Goal: Use online tool/utility: Utilize a website feature to perform a specific function

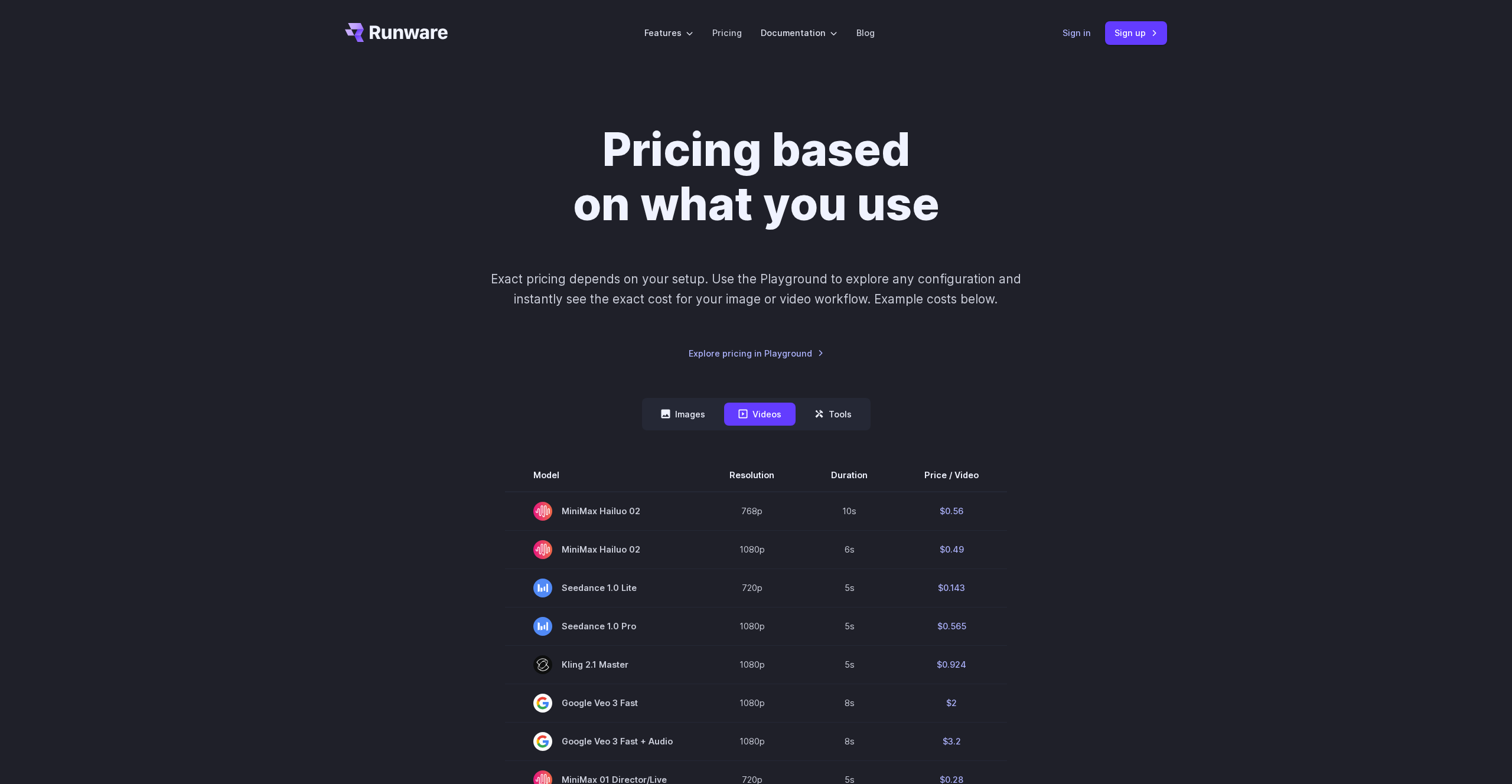
click at [1081, 35] on link "Sign in" at bounding box center [1077, 33] width 29 height 14
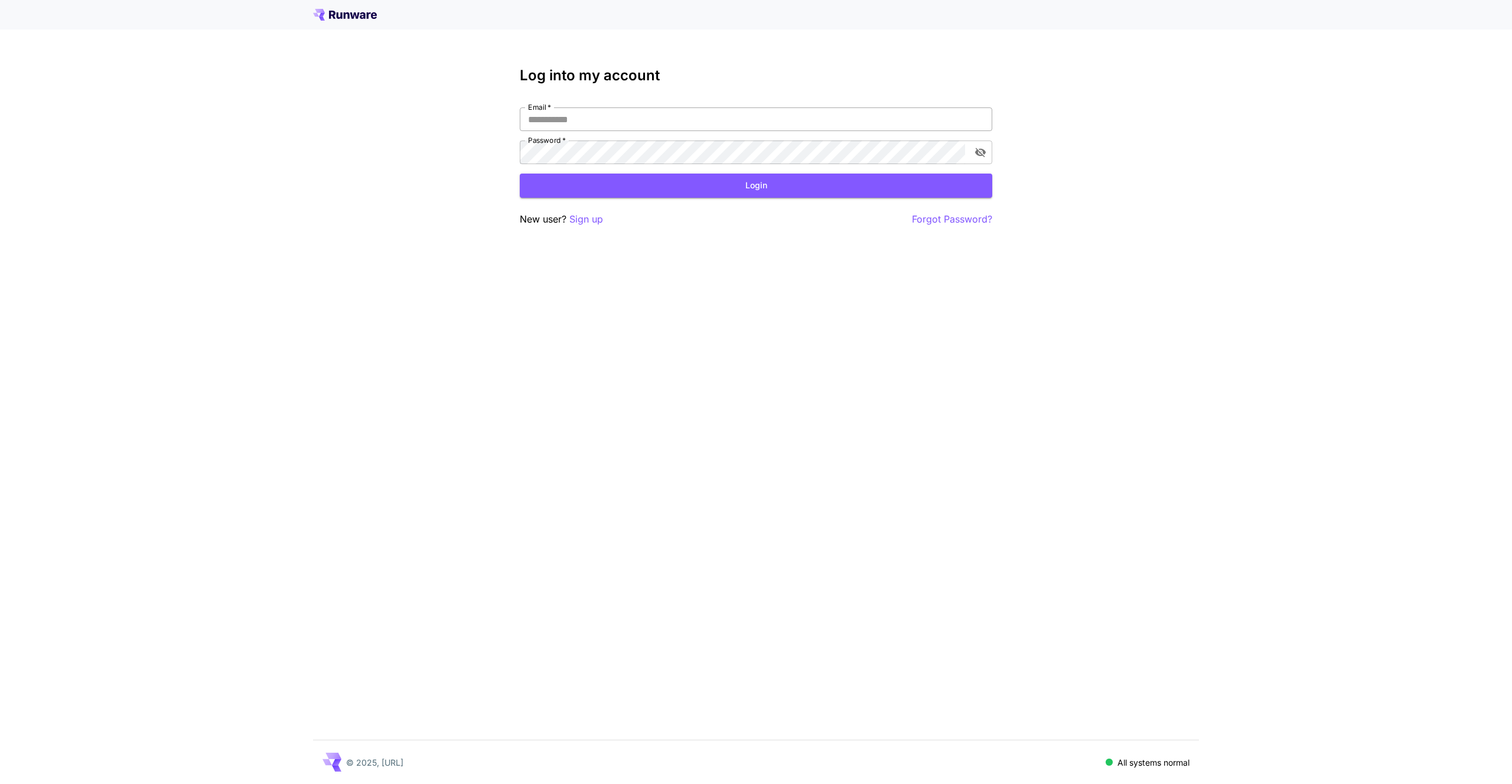
click at [571, 123] on input "Email   *" at bounding box center [756, 119] width 472 height 23
type input "**********"
click button "Login" at bounding box center [756, 186] width 472 height 24
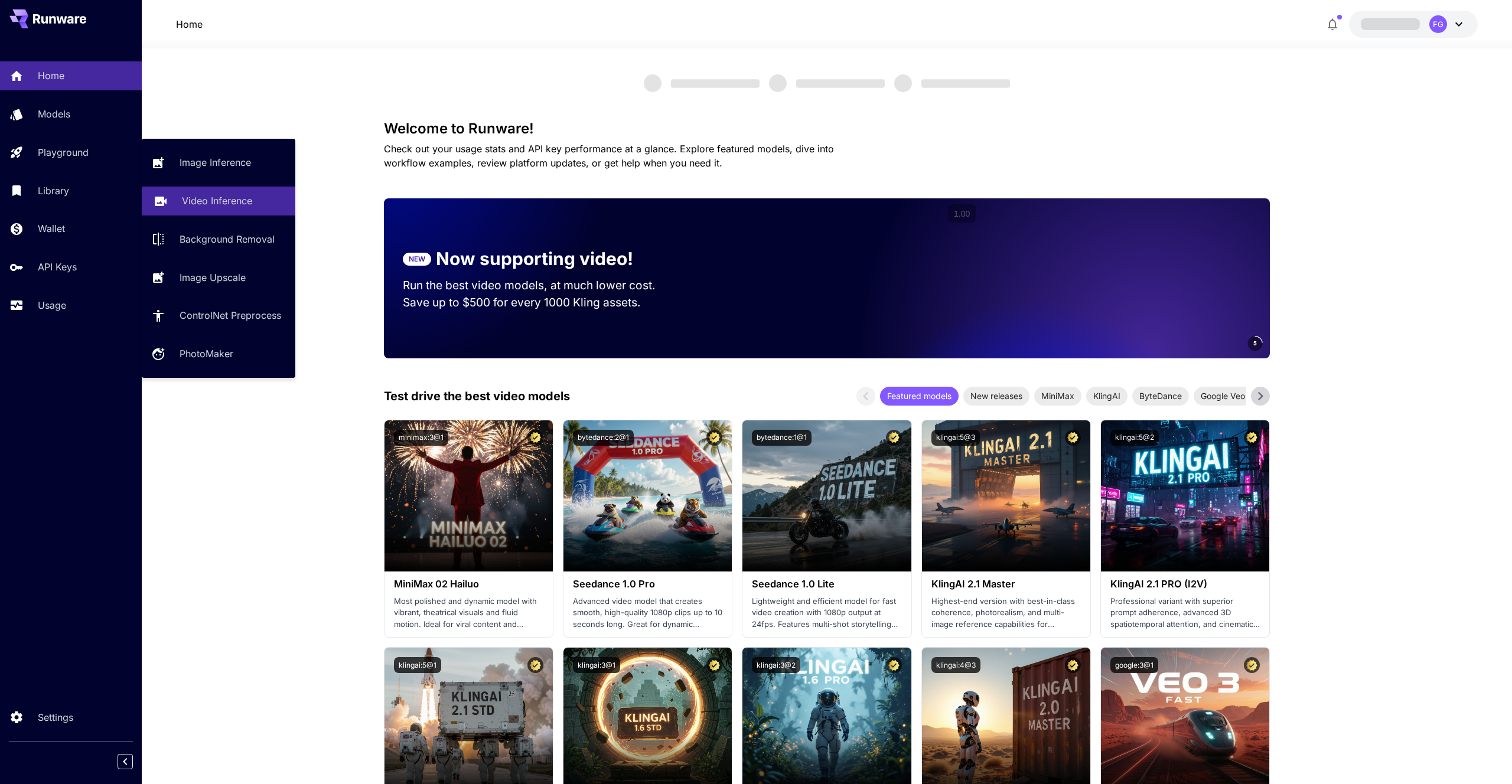
click at [177, 202] on link "Video Inference" at bounding box center [219, 201] width 153 height 29
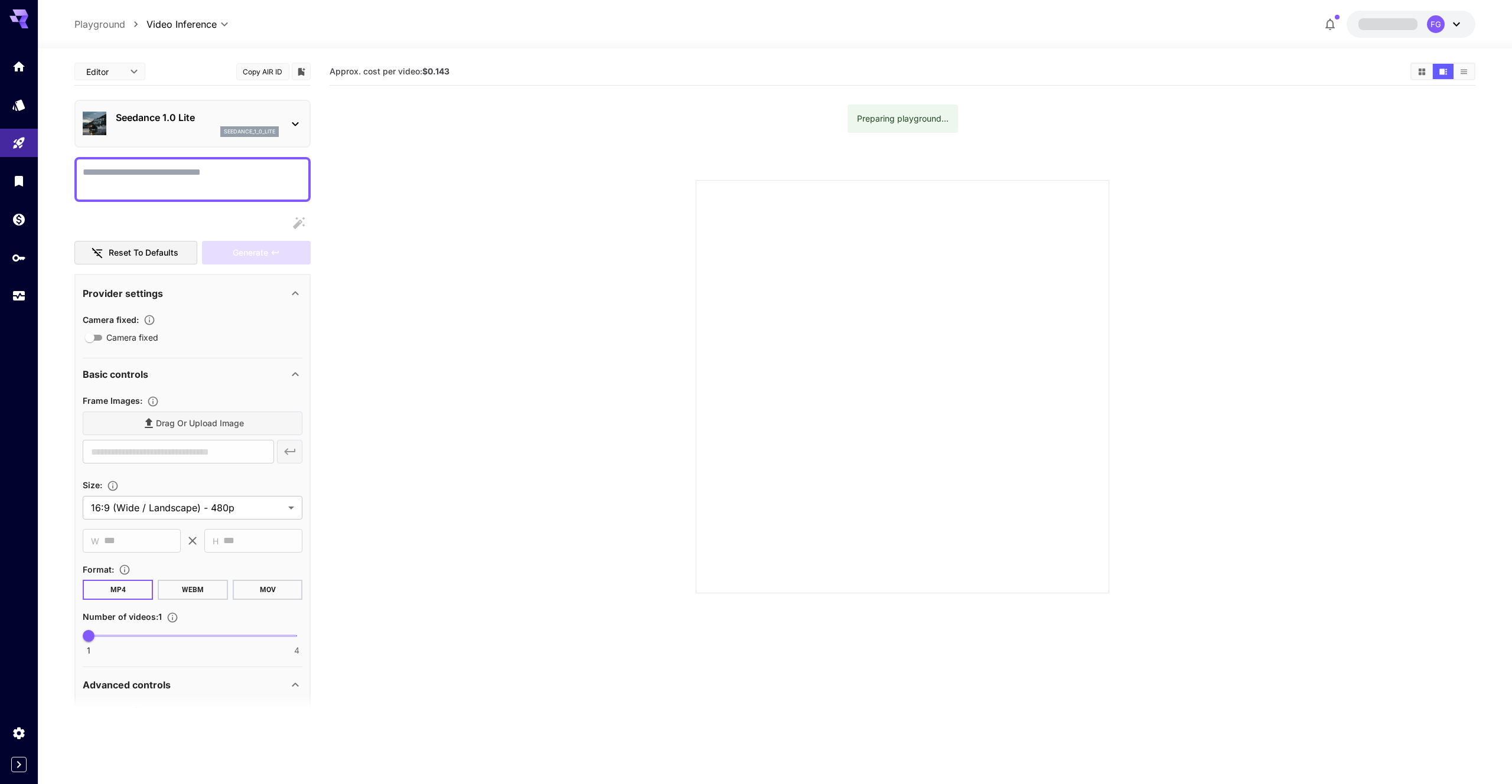
click at [156, 120] on p "Seedance 1.0 Lite" at bounding box center [197, 117] width 163 height 14
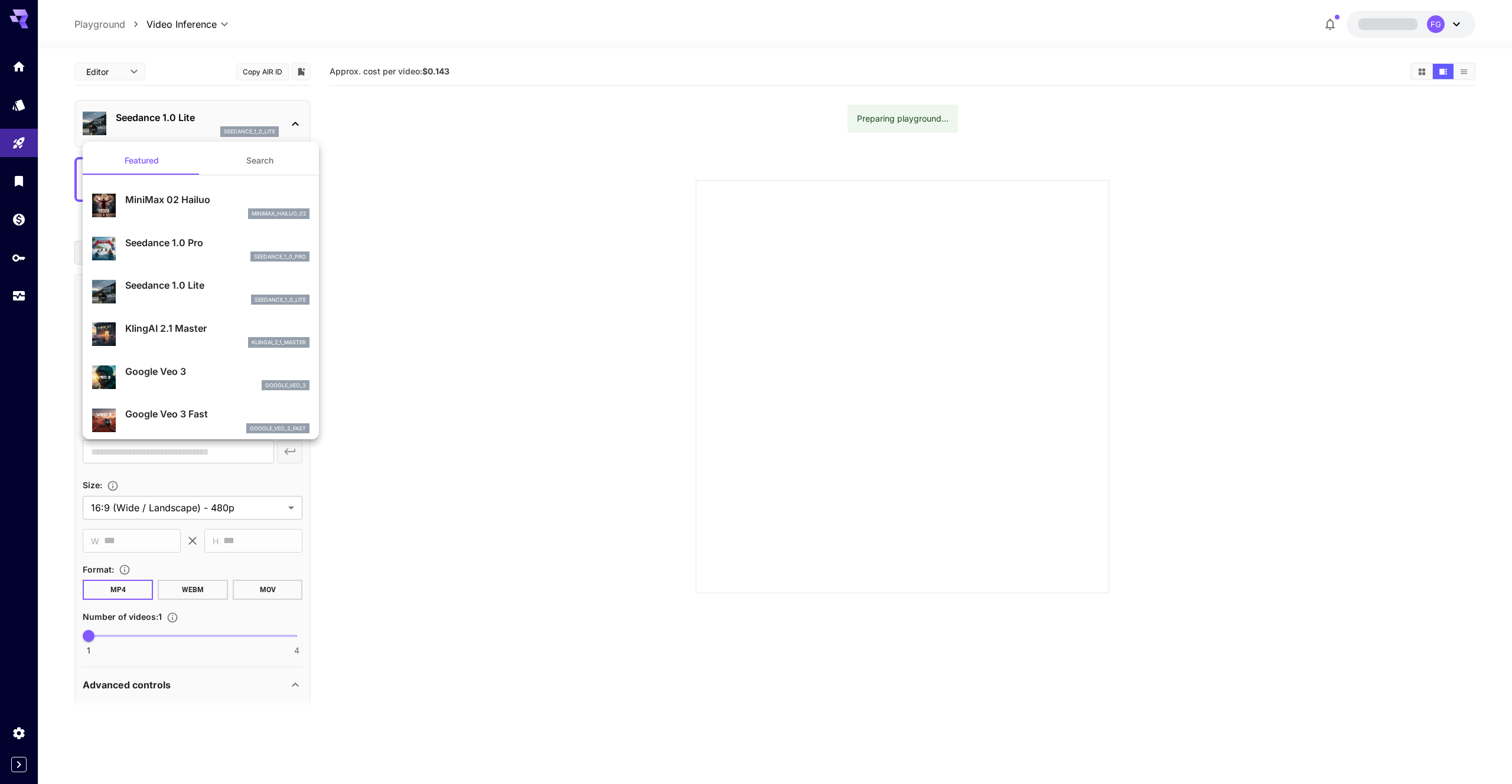
click at [156, 120] on div at bounding box center [756, 392] width 1512 height 784
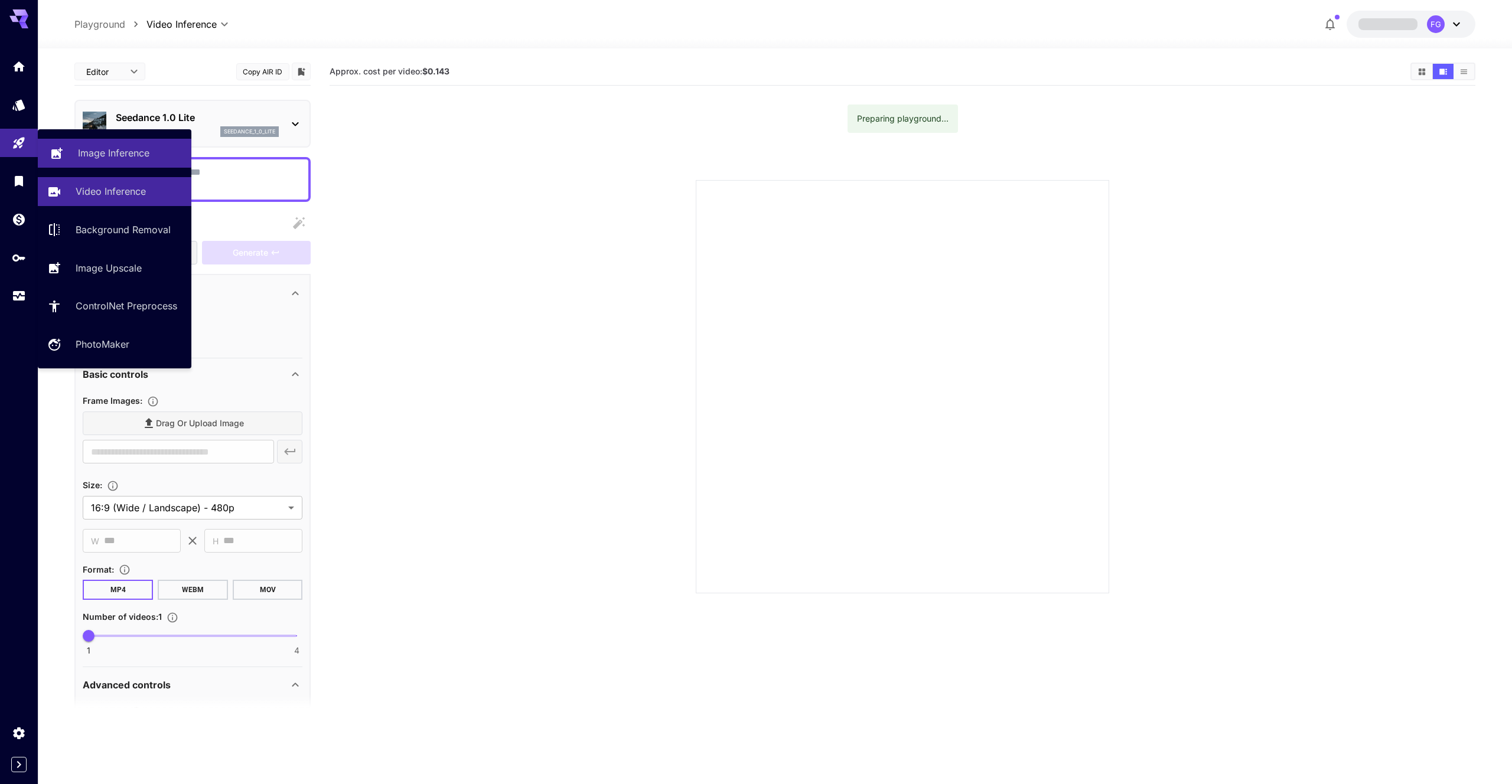
click at [114, 153] on p "Image Inference" at bounding box center [114, 153] width 71 height 14
type input "**********"
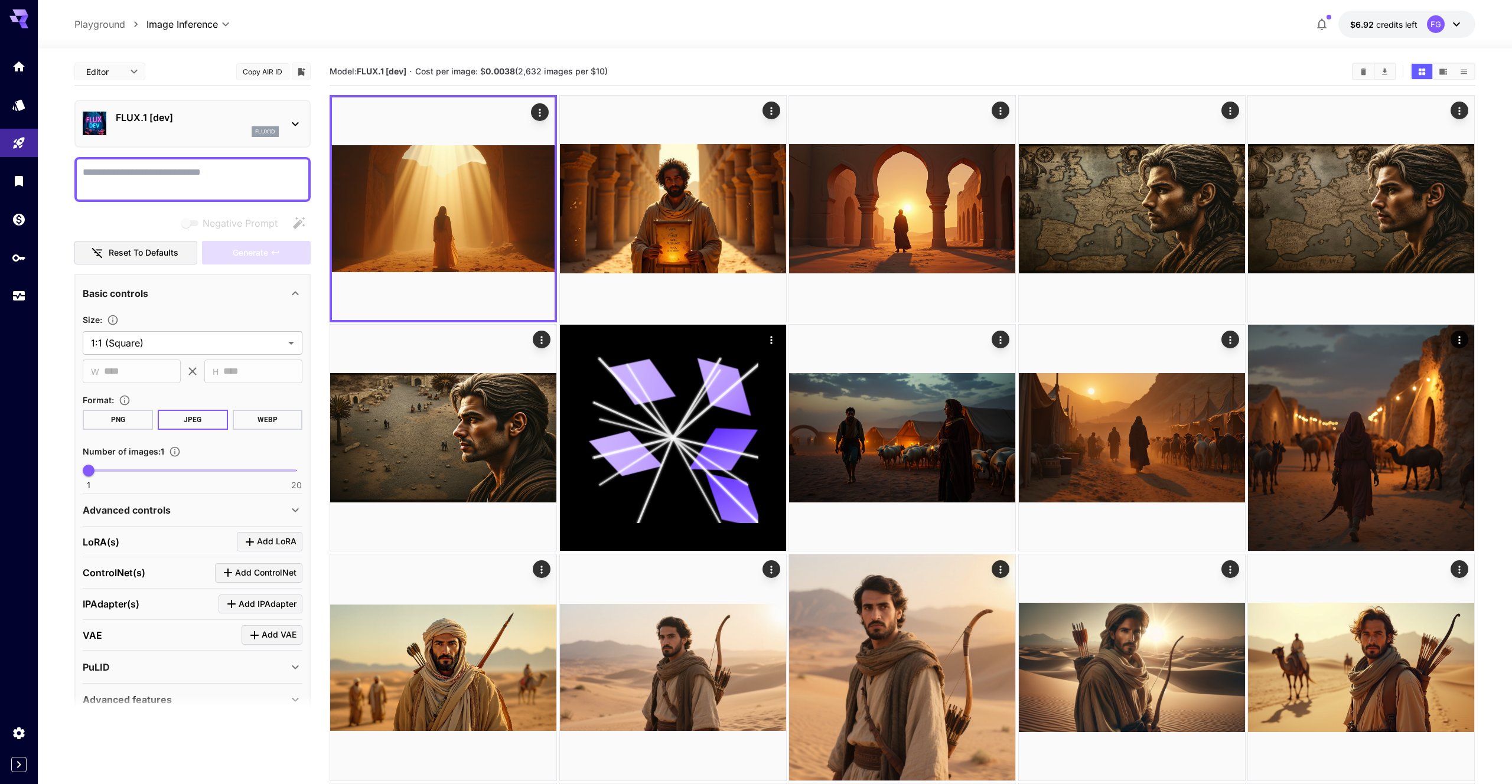
click at [300, 121] on icon at bounding box center [295, 124] width 14 height 14
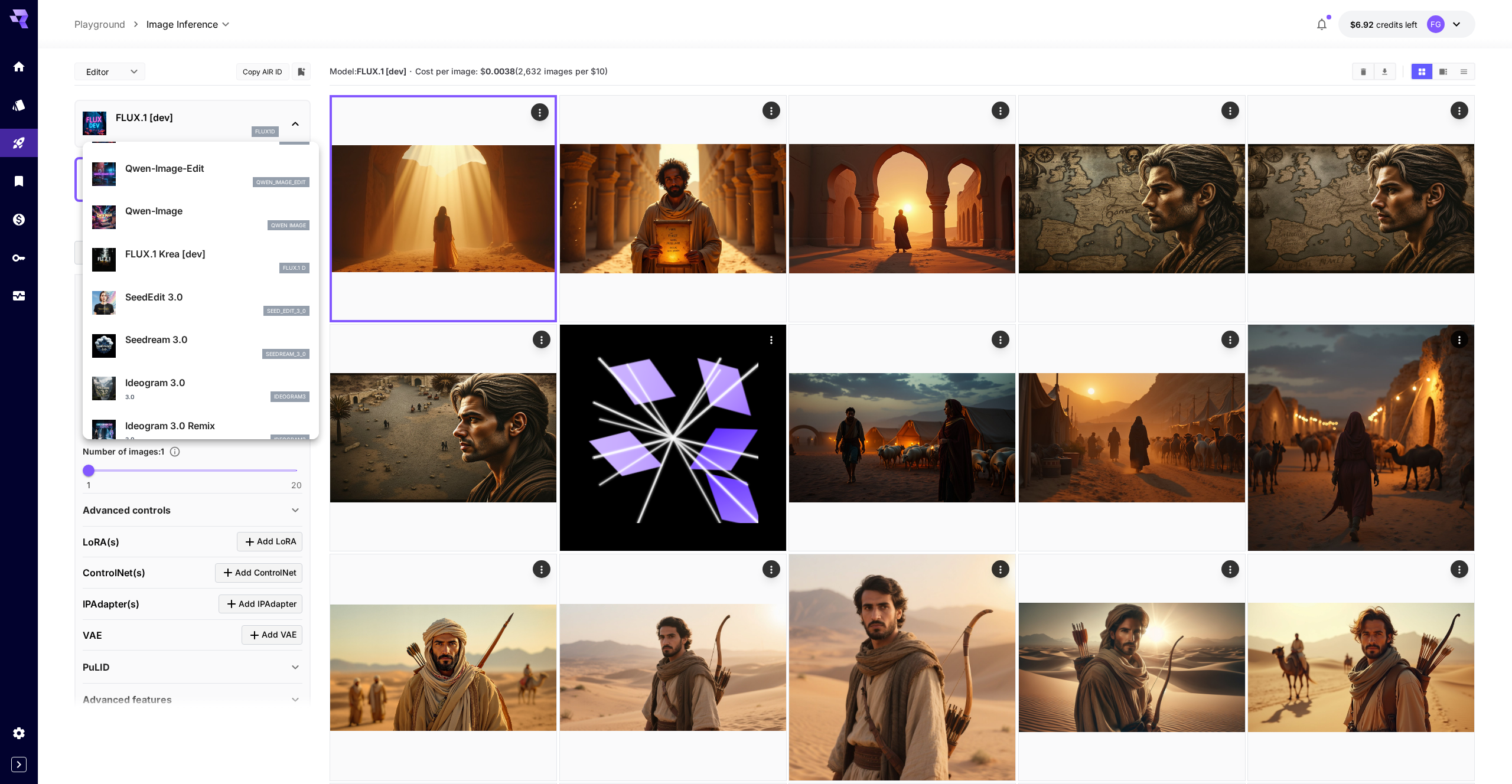
scroll to position [103, 0]
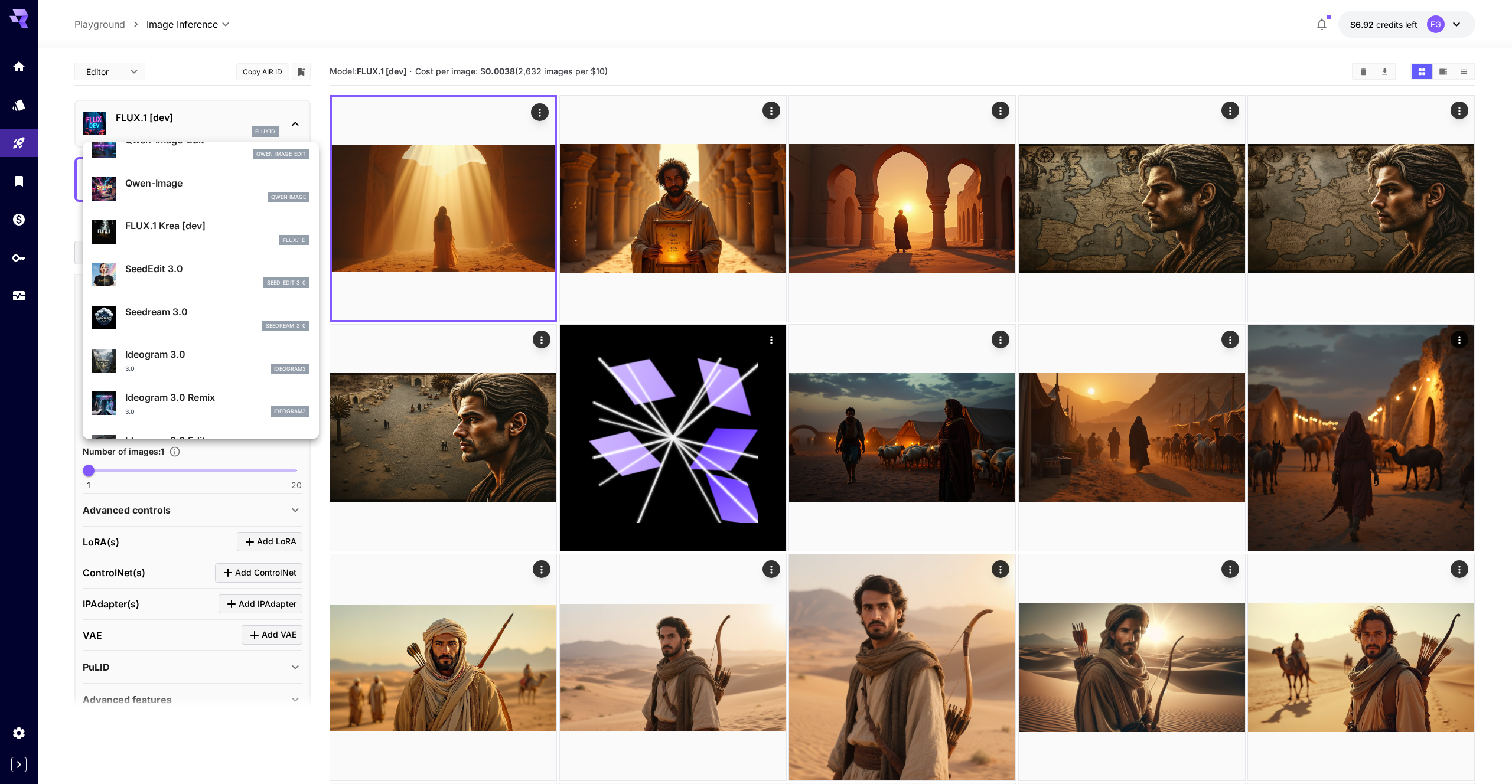
click at [171, 230] on p "FLUX.1 Krea [dev]" at bounding box center [217, 226] width 184 height 14
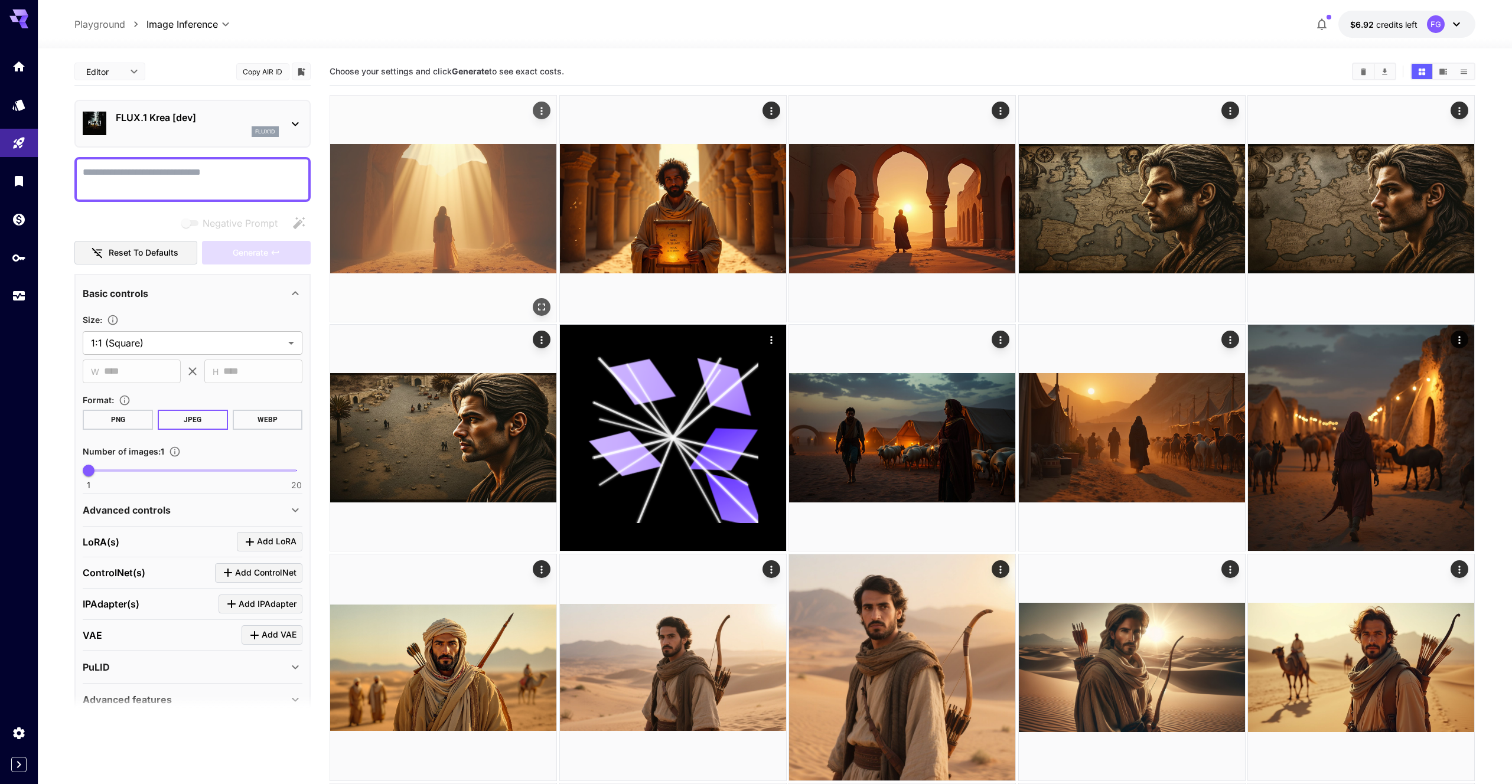
click at [452, 164] on img at bounding box center [443, 208] width 226 height 226
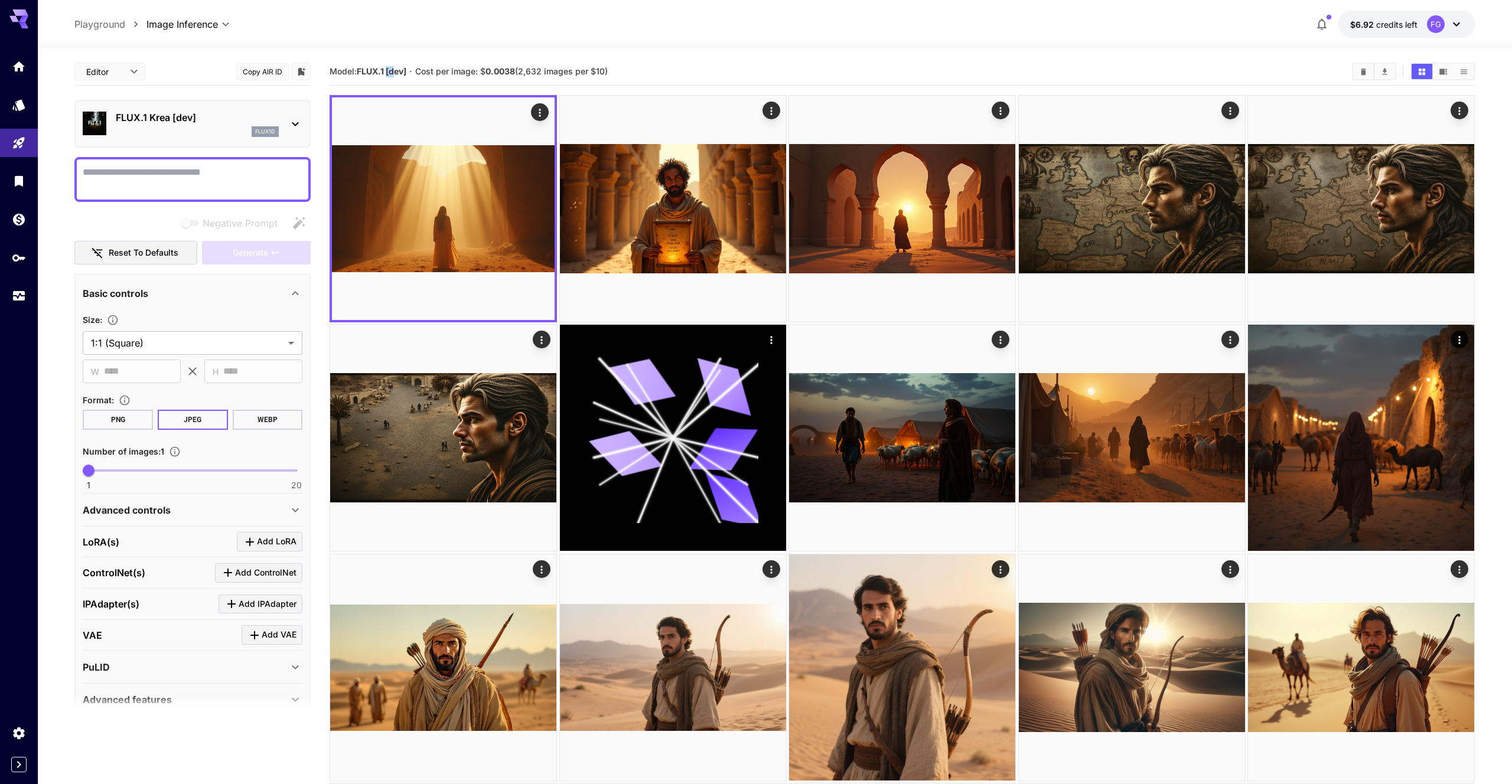
drag, startPoint x: 389, startPoint y: 75, endPoint x: 398, endPoint y: 74, distance: 9.1
click at [398, 74] on b "FLUX.1 [dev]" at bounding box center [381, 71] width 50 height 10
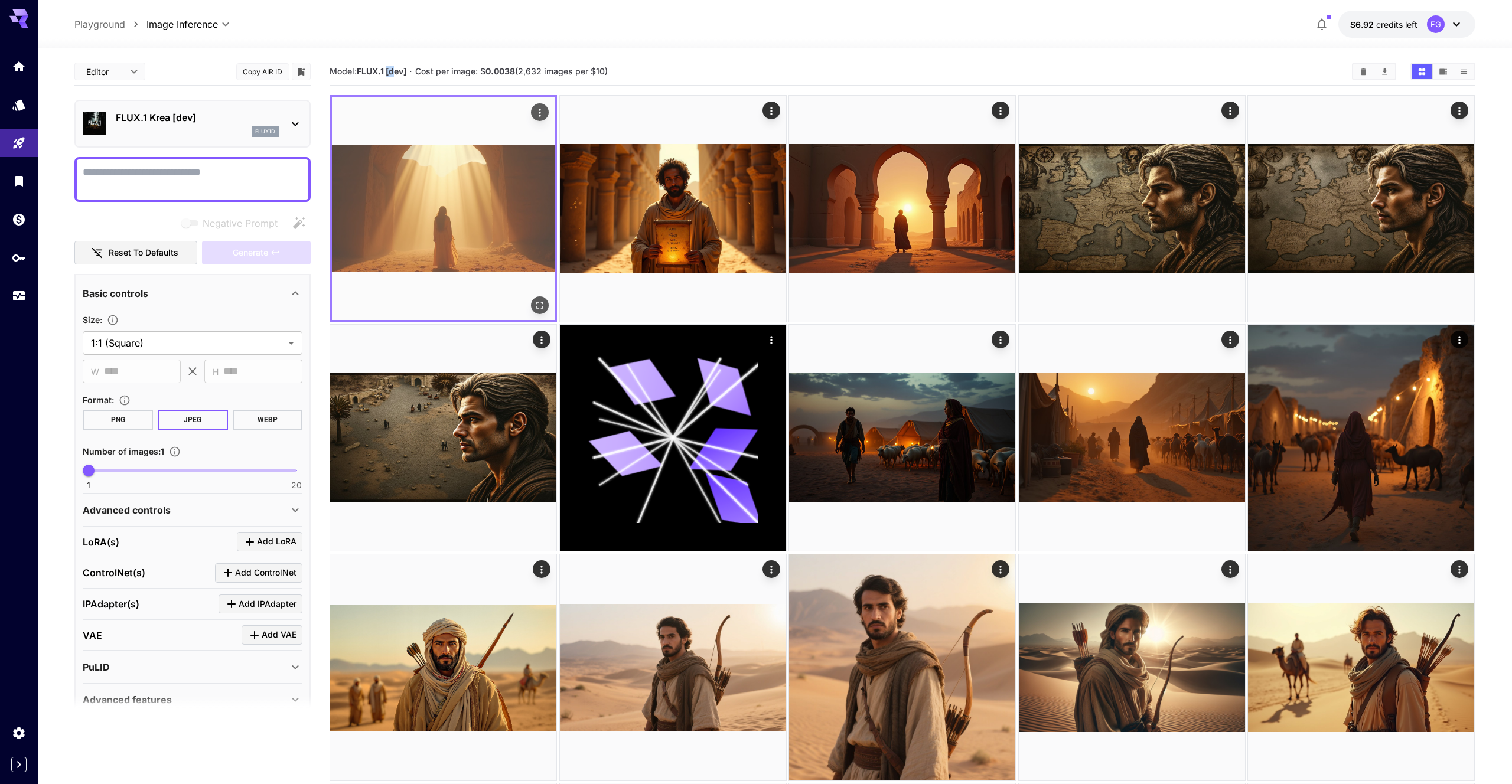
click at [538, 301] on icon "Open in fullscreen" at bounding box center [540, 304] width 7 height 7
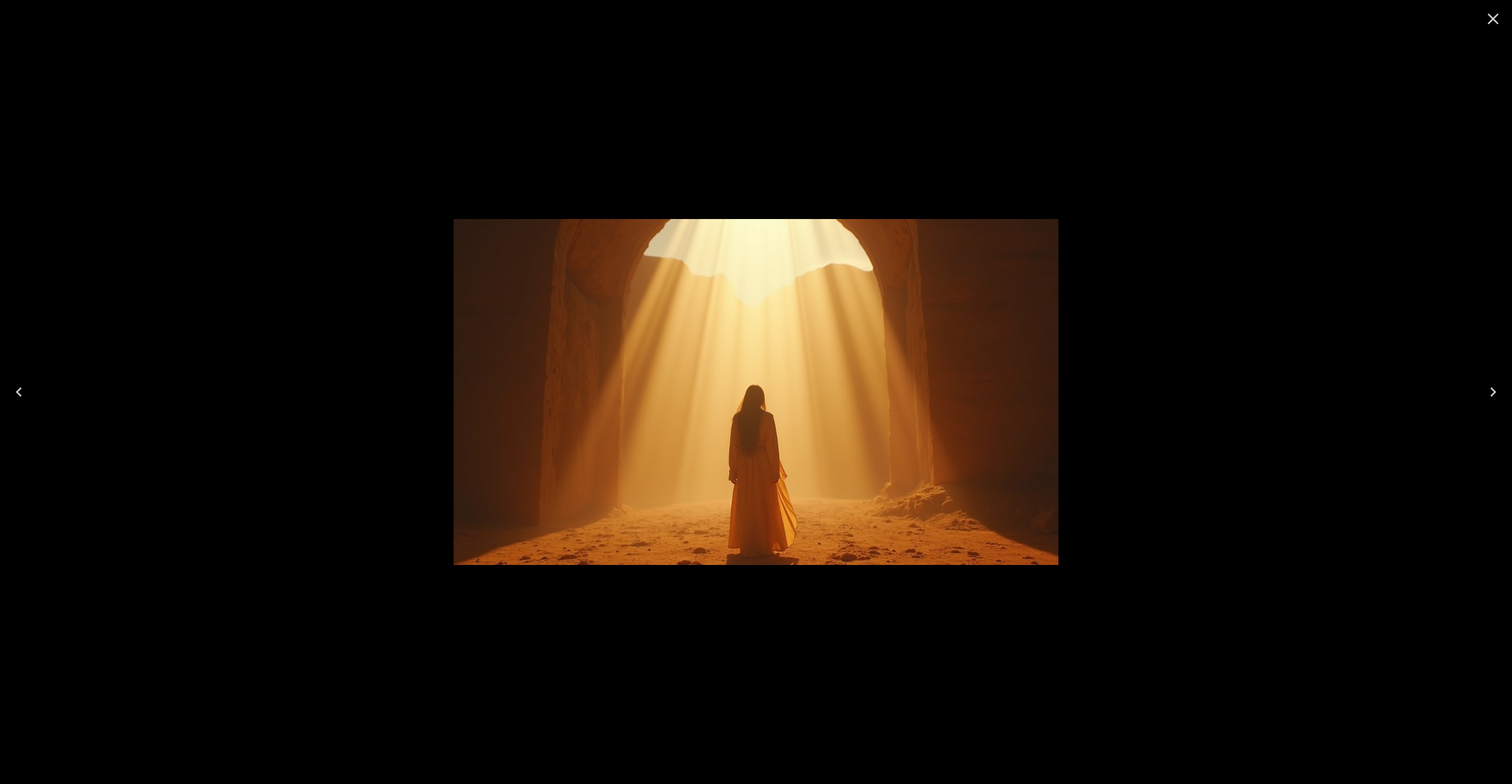
click at [743, 107] on div at bounding box center [756, 392] width 1512 height 784
drag, startPoint x: 1492, startPoint y: 12, endPoint x: 1149, endPoint y: 13, distance: 343.0
click at [1492, 12] on icon "Close" at bounding box center [1492, 19] width 19 height 19
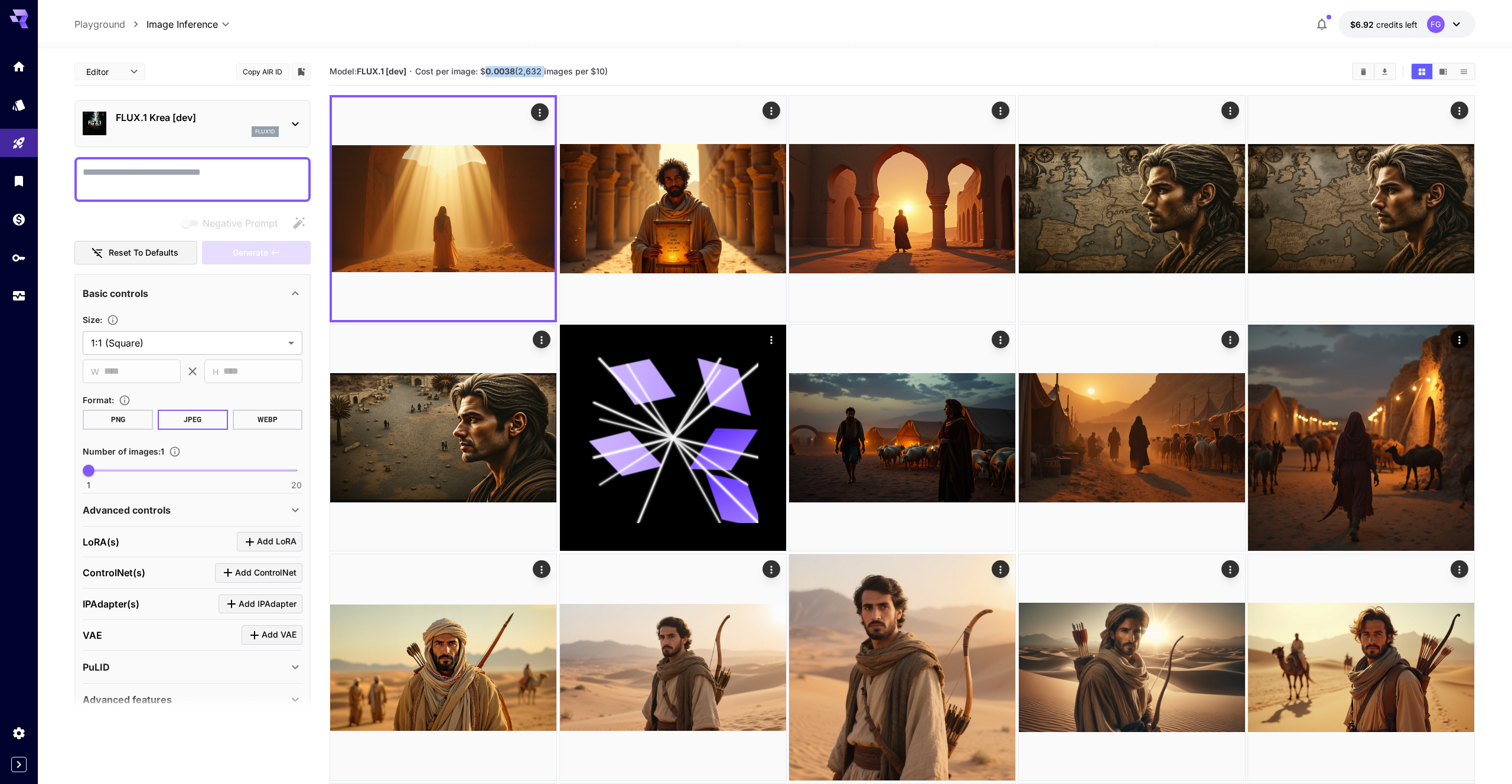
drag, startPoint x: 486, startPoint y: 70, endPoint x: 545, endPoint y: 68, distance: 59.0
click at [545, 68] on span "Cost per image: $ 0.0038 (2,632 images per $10)" at bounding box center [511, 71] width 192 height 10
click at [699, 83] on div "Model: FLUX.1 [dev] · Cost per image: $ 0.0038 (2,632 images per $10)" at bounding box center [901, 71] width 1145 height 28
click at [177, 117] on p "FLUX.1 Krea [dev]" at bounding box center [197, 117] width 163 height 14
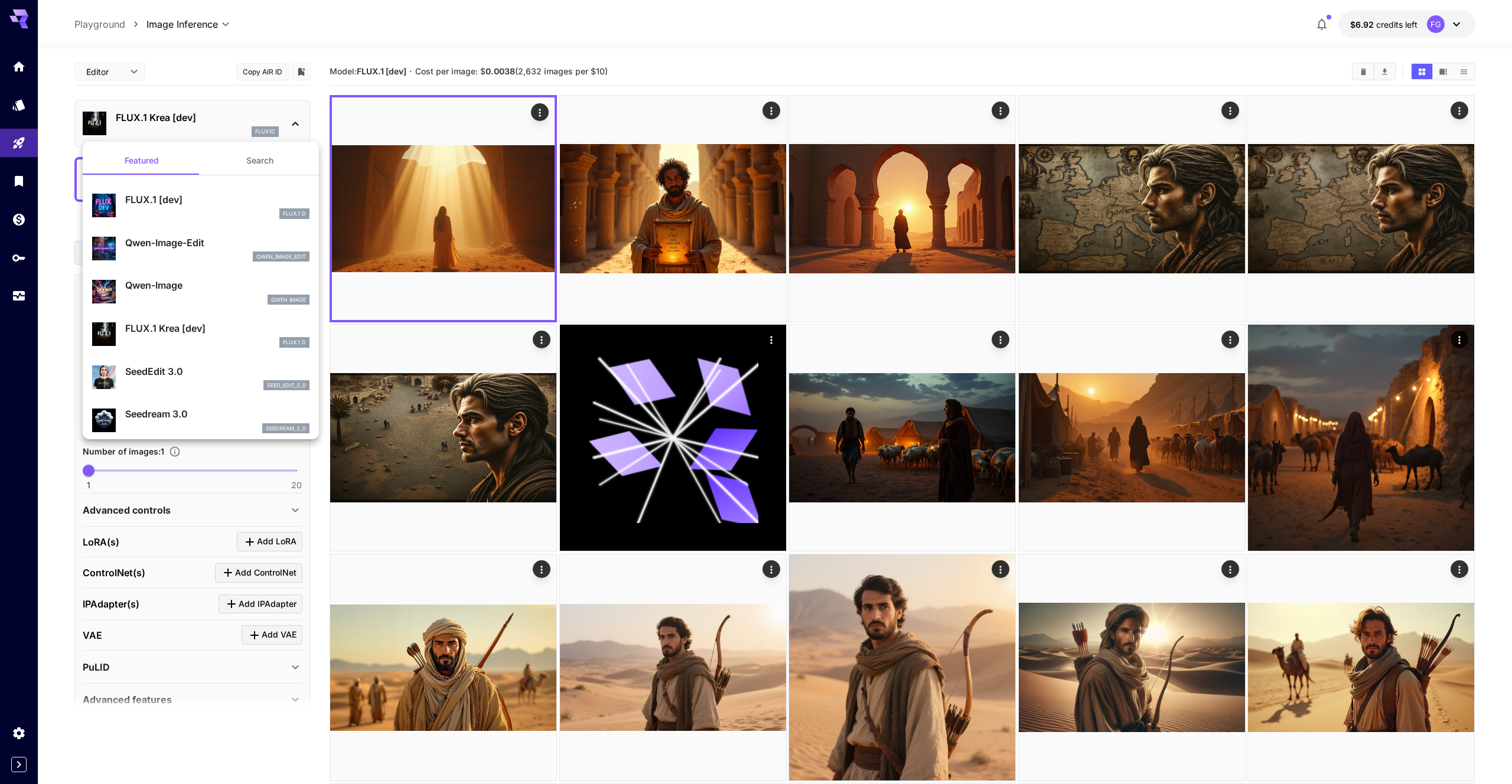
click at [177, 117] on div at bounding box center [756, 392] width 1512 height 784
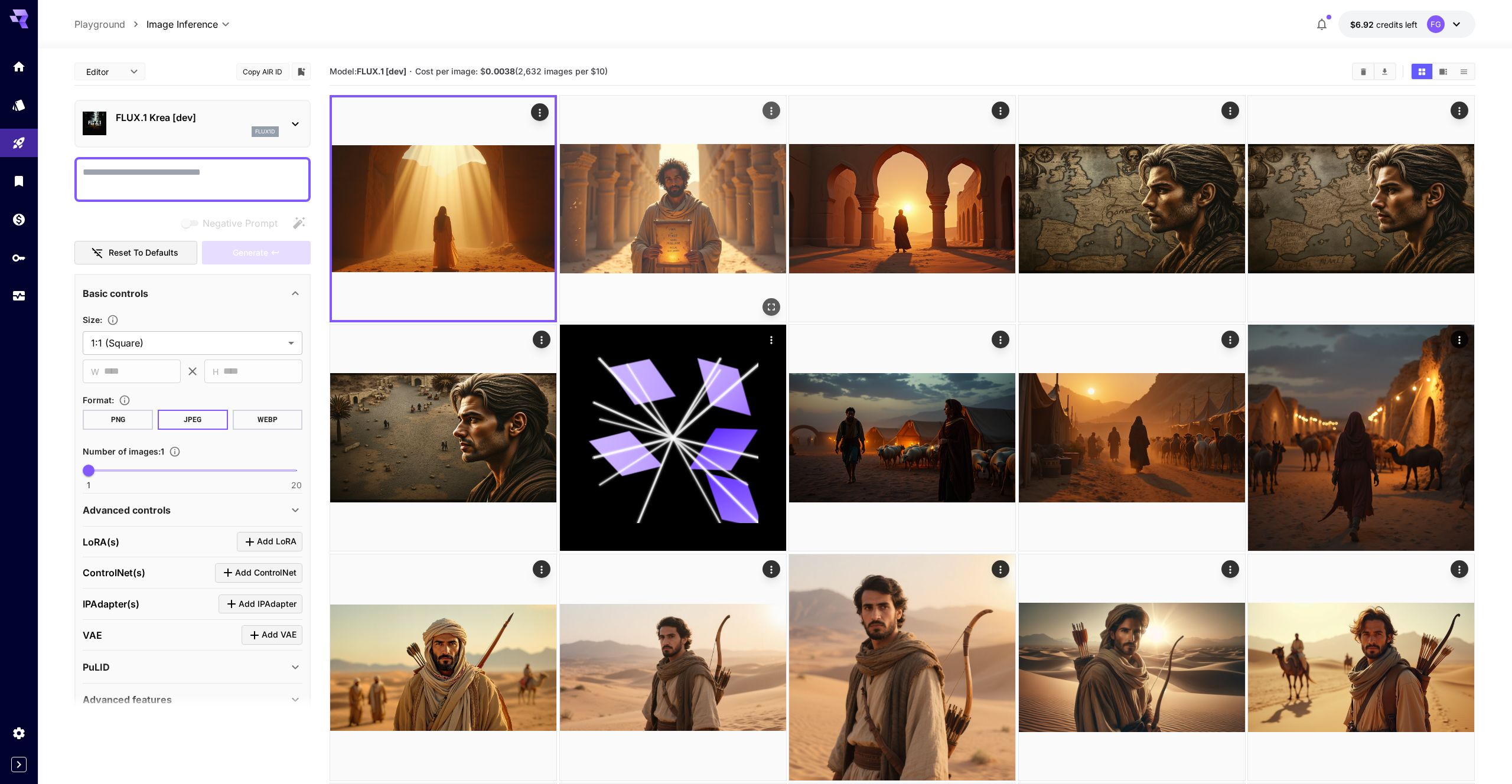
click at [598, 168] on img at bounding box center [673, 208] width 226 height 226
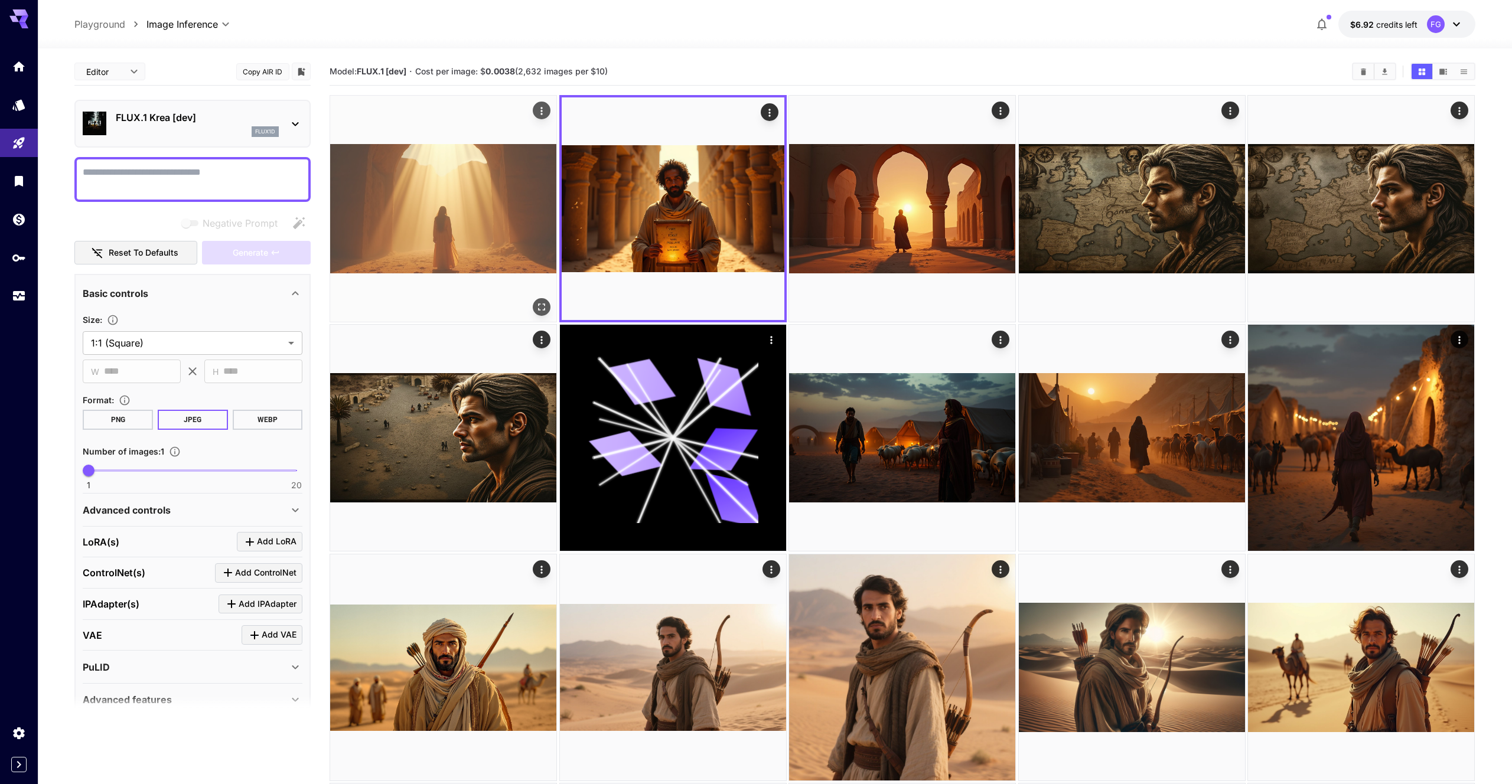
click at [490, 165] on img at bounding box center [443, 208] width 226 height 226
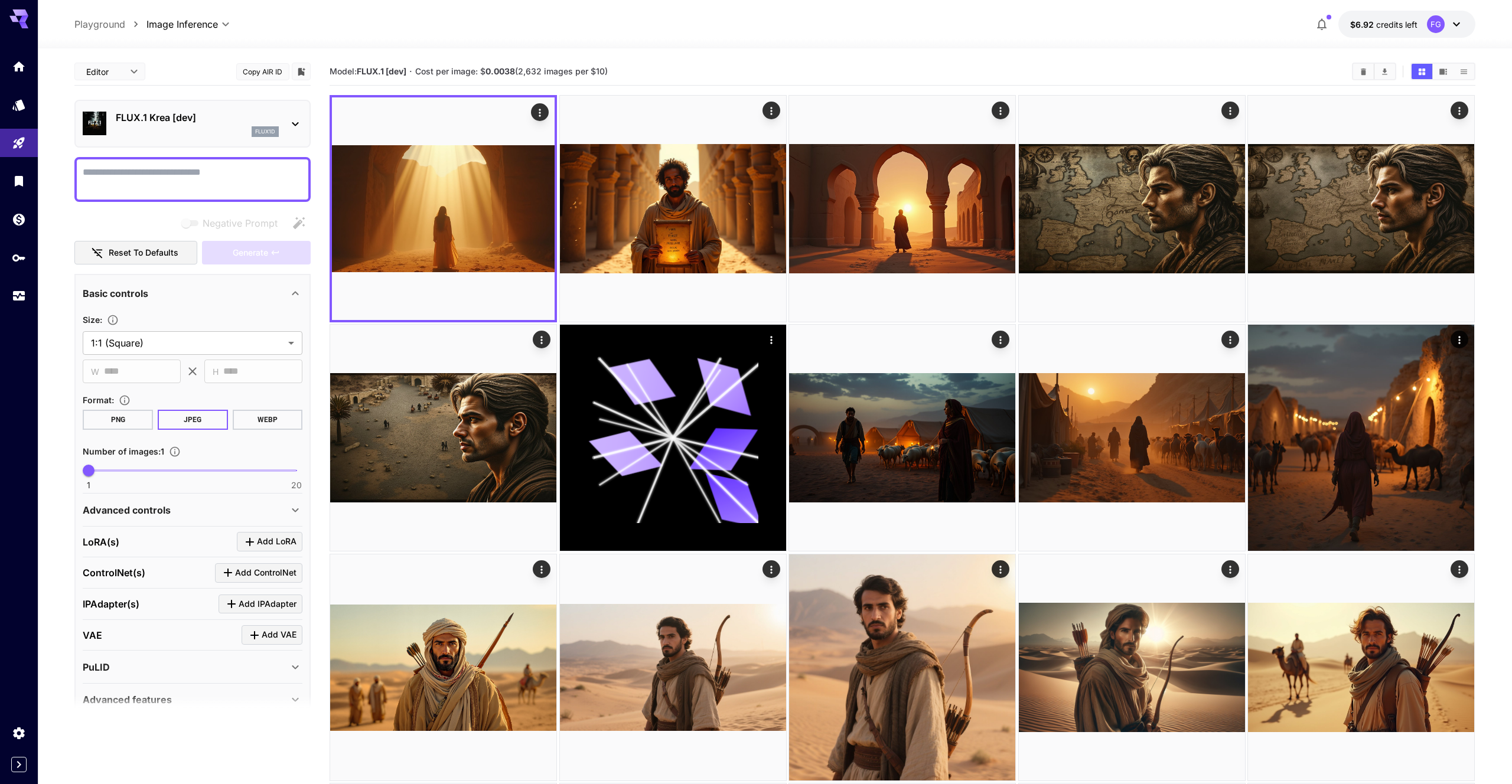
click at [205, 120] on p "FLUX.1 Krea [dev]" at bounding box center [197, 117] width 163 height 14
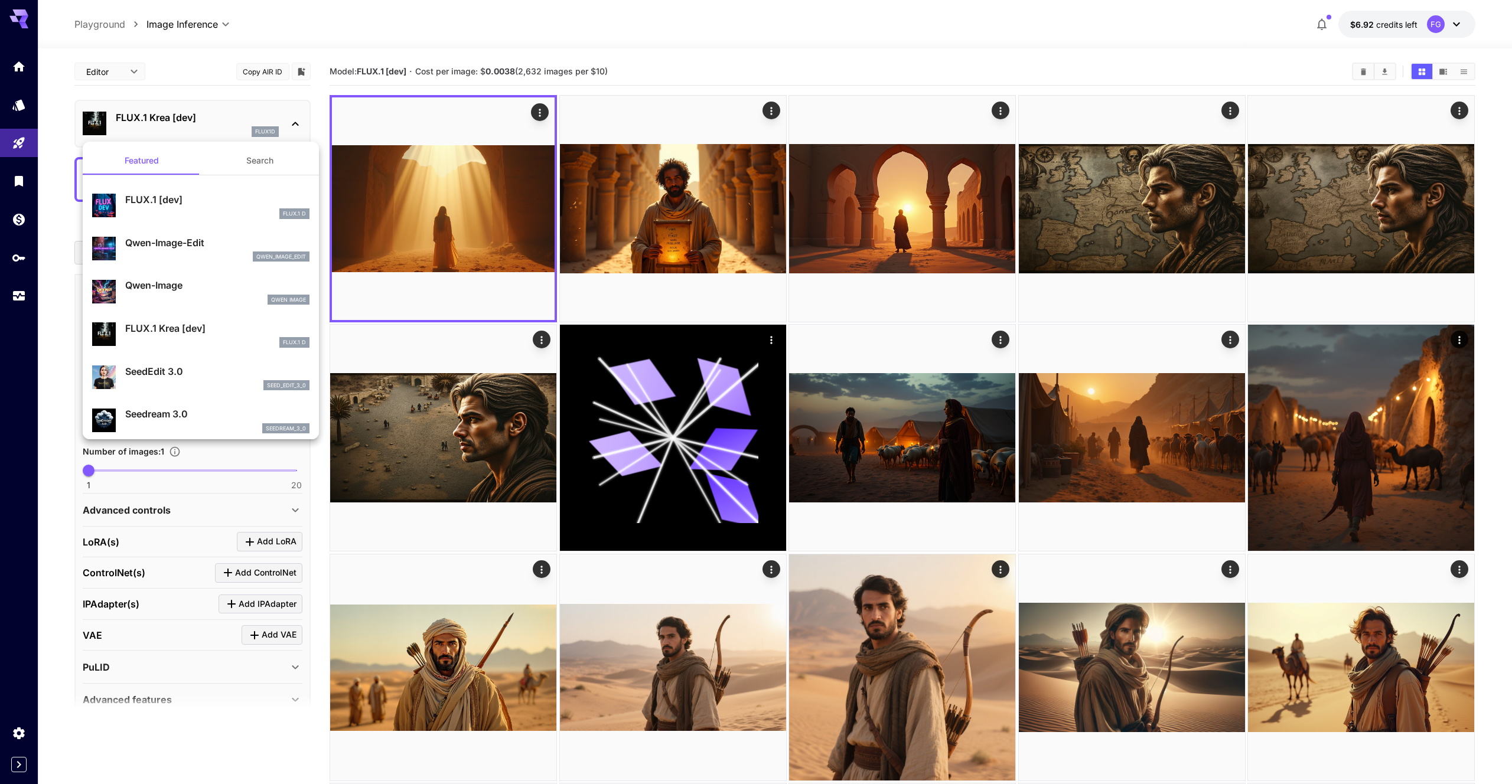
click at [205, 120] on div at bounding box center [756, 392] width 1512 height 784
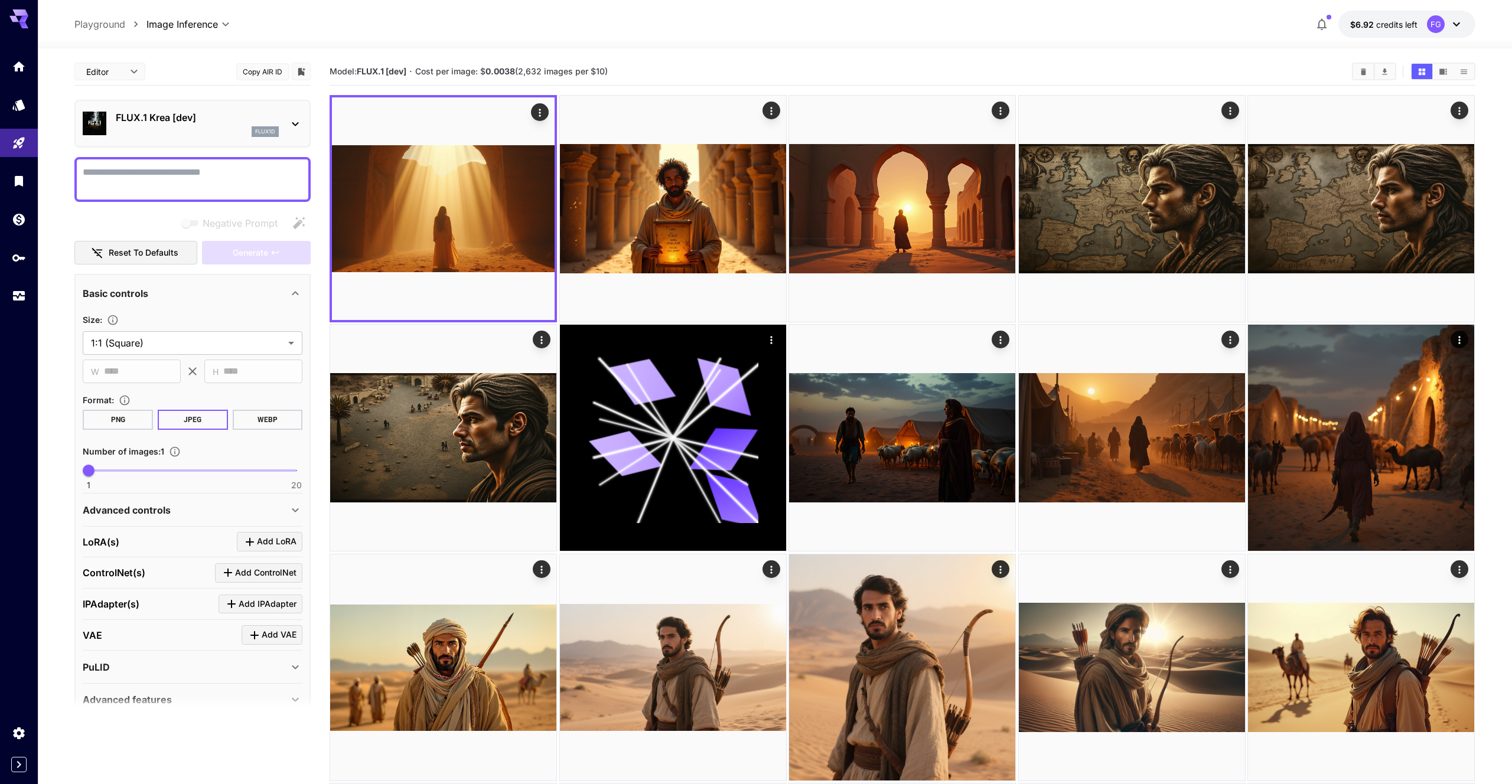
click at [205, 120] on p "FLUX.1 Krea [dev]" at bounding box center [197, 117] width 163 height 14
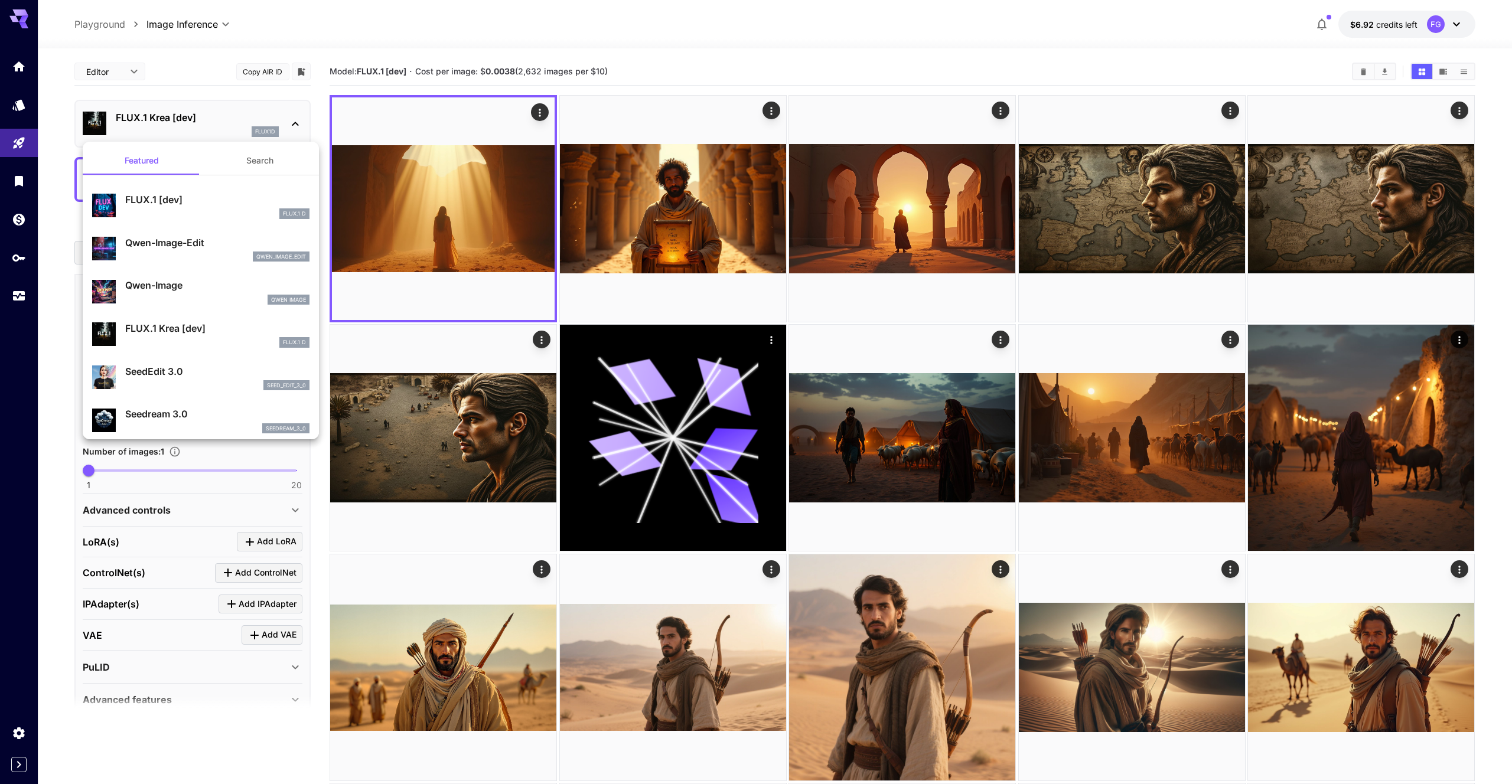
click at [205, 120] on div at bounding box center [756, 392] width 1512 height 784
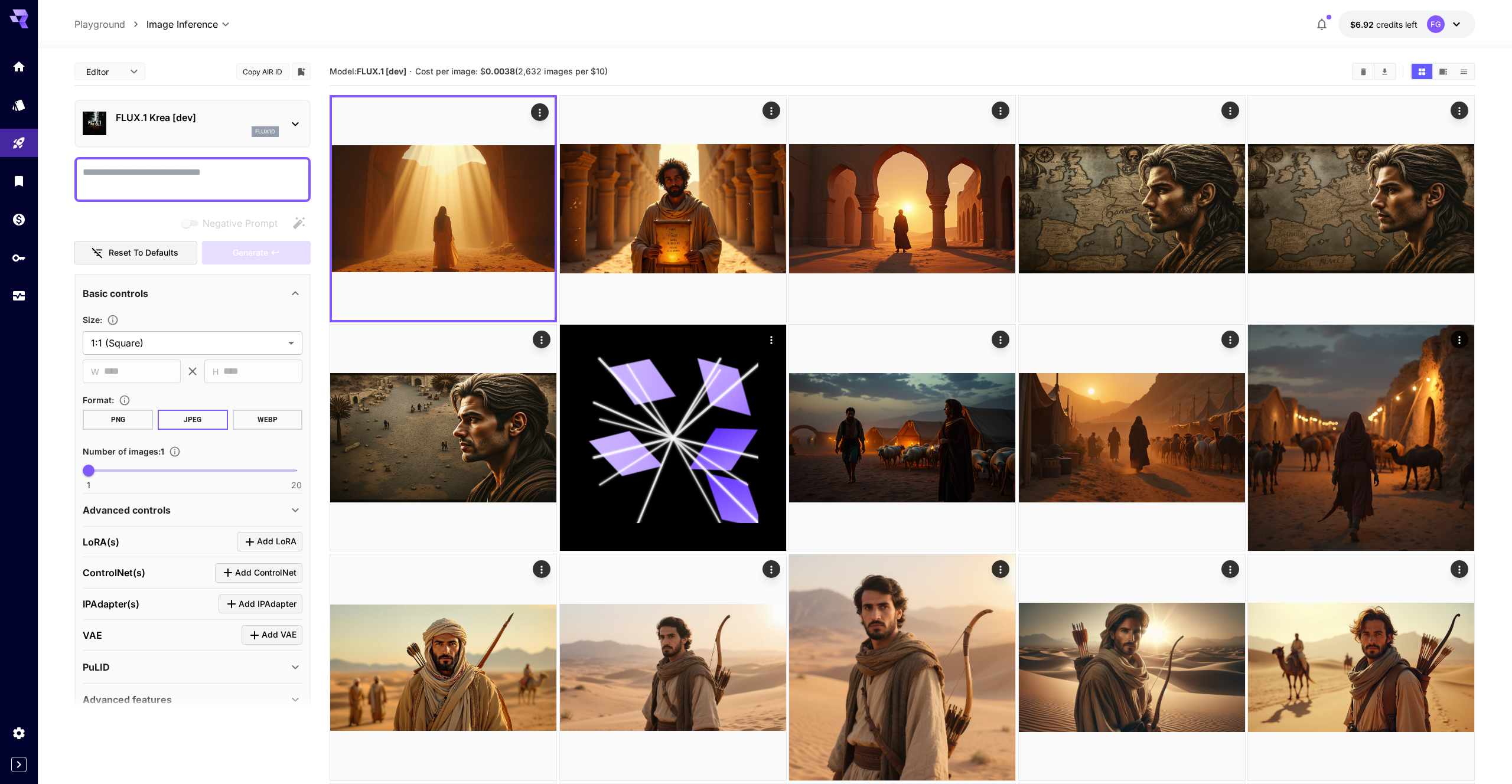
click at [208, 120] on p "FLUX.1 Krea [dev]" at bounding box center [197, 117] width 163 height 14
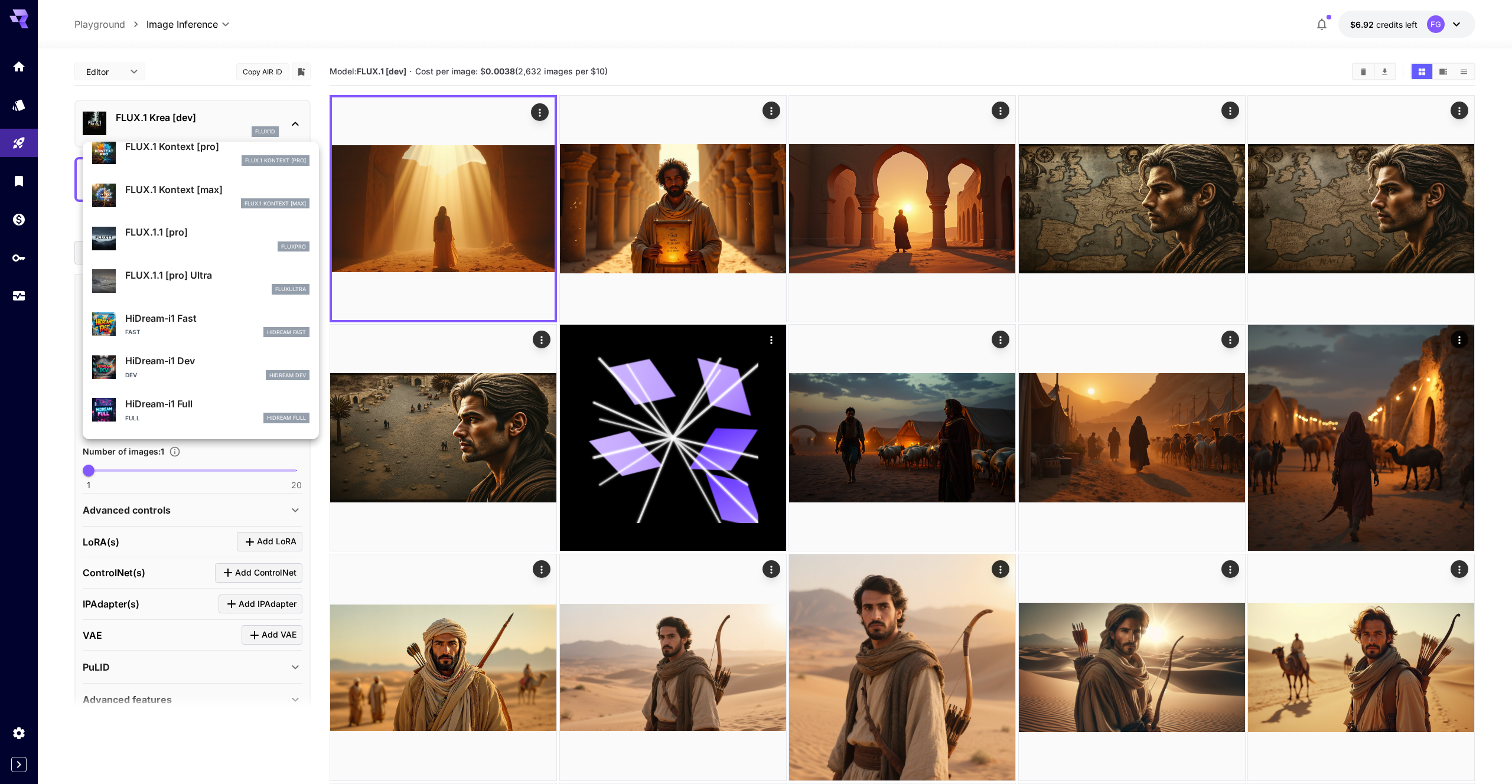
scroll to position [682, 0]
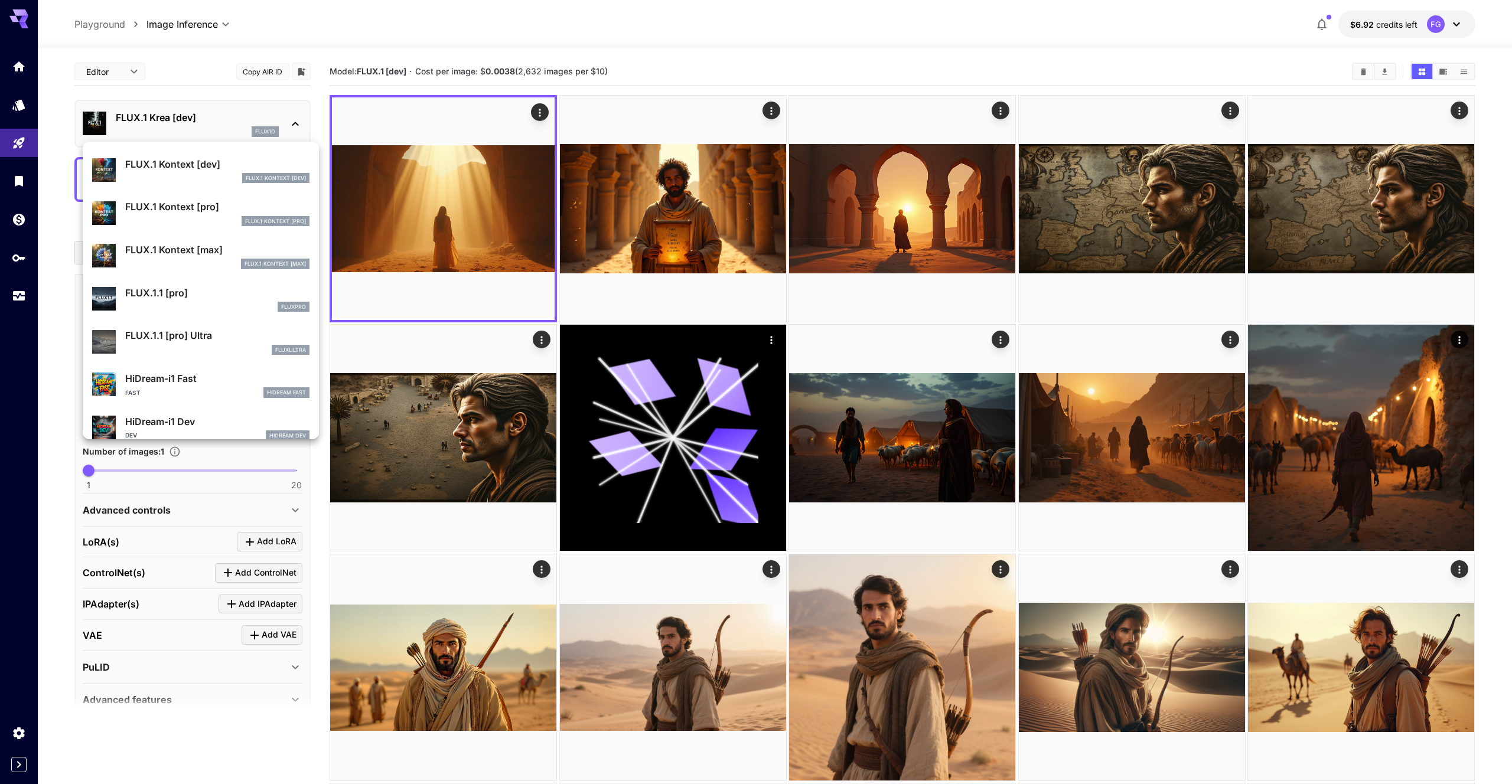
click at [176, 328] on p "FLUX.1.1 [pro] Ultra" at bounding box center [217, 335] width 184 height 14
type input "**********"
type input "****"
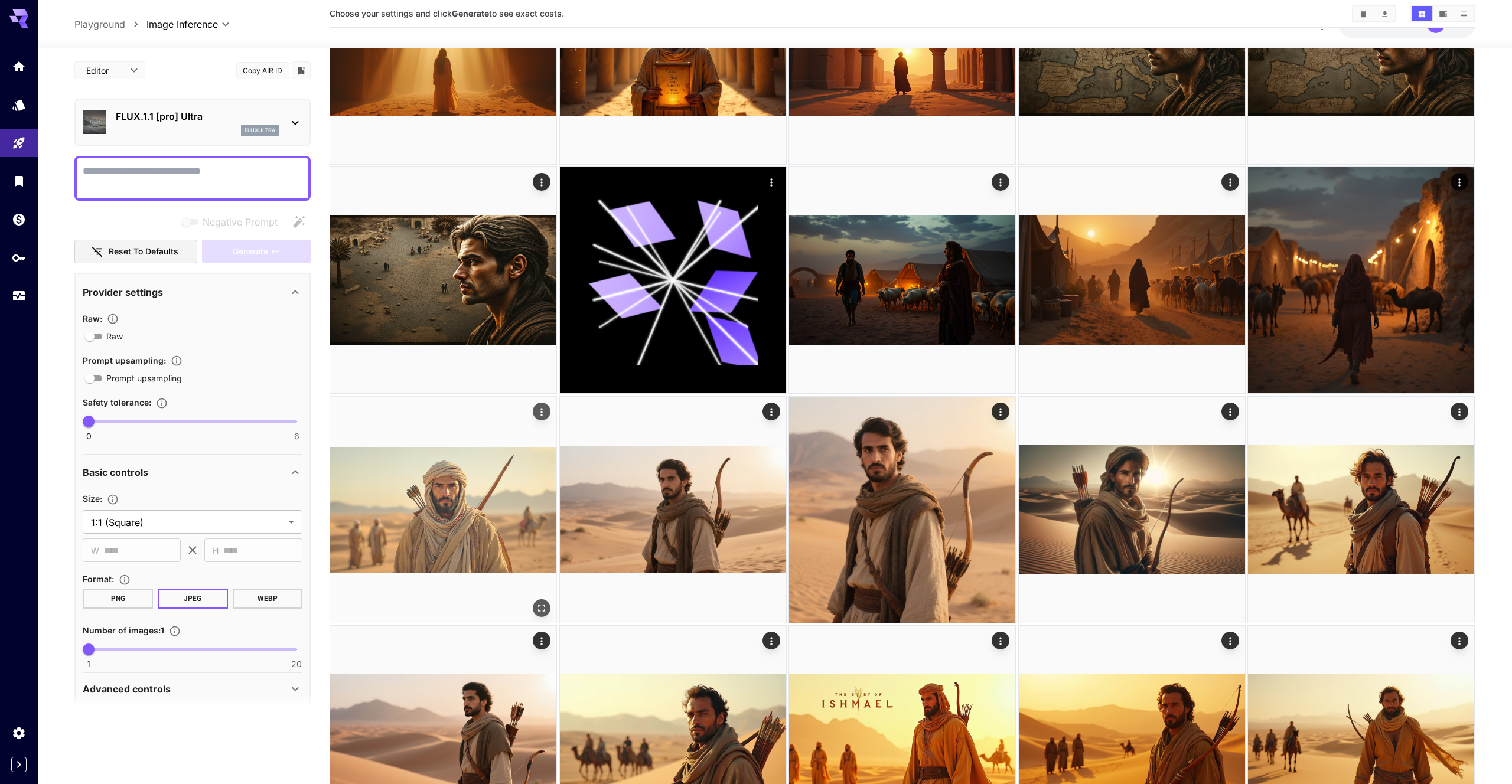
scroll to position [271, 0]
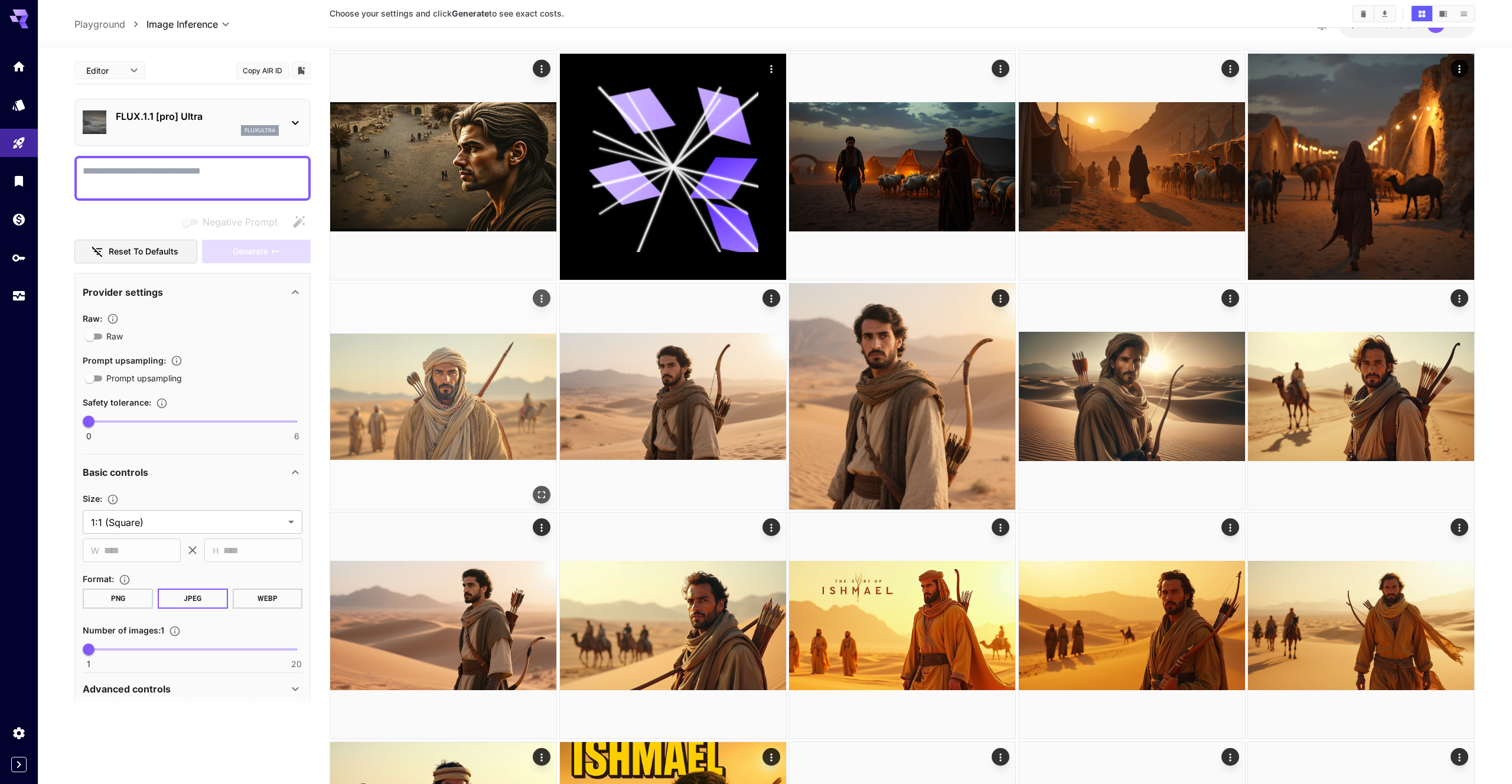
click at [442, 439] on img at bounding box center [443, 396] width 226 height 226
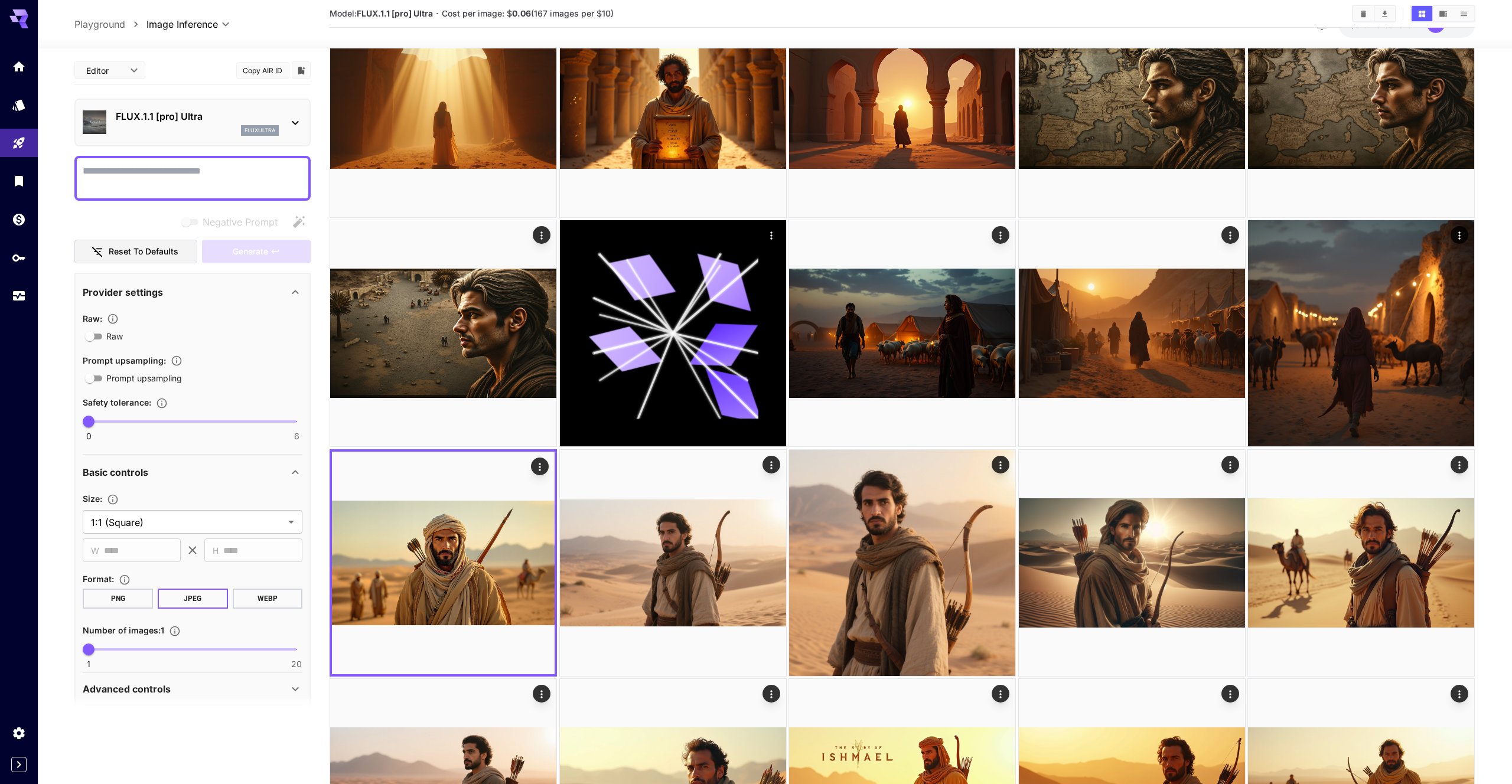
scroll to position [70, 0]
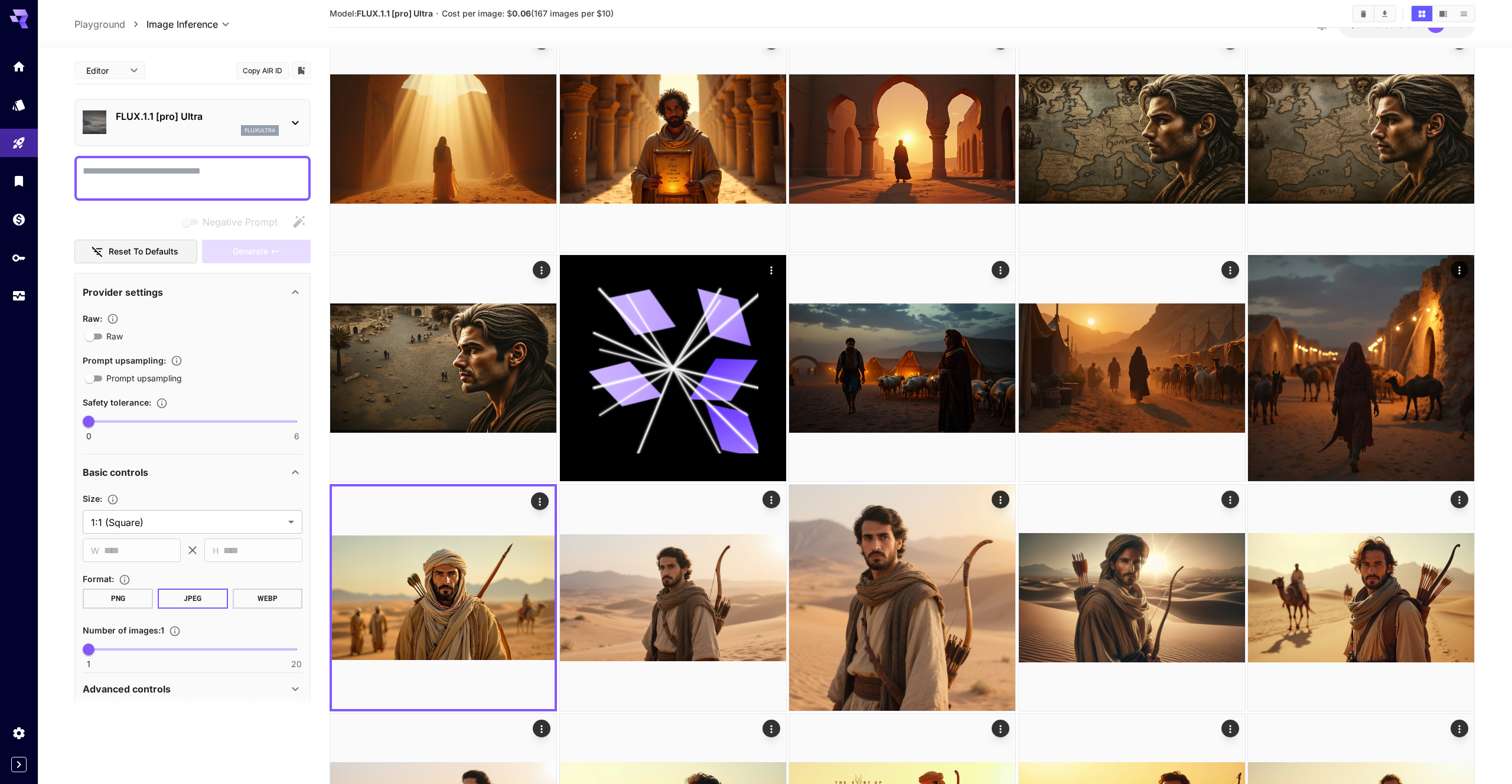
drag, startPoint x: 618, startPoint y: 15, endPoint x: 441, endPoint y: 14, distance: 177.0
click at [441, 14] on section "Model: FLUX.1.1 [pro] Ultra · Cost per image: $ 0.06 (167 images per $10)" at bounding box center [835, 14] width 1013 height 14
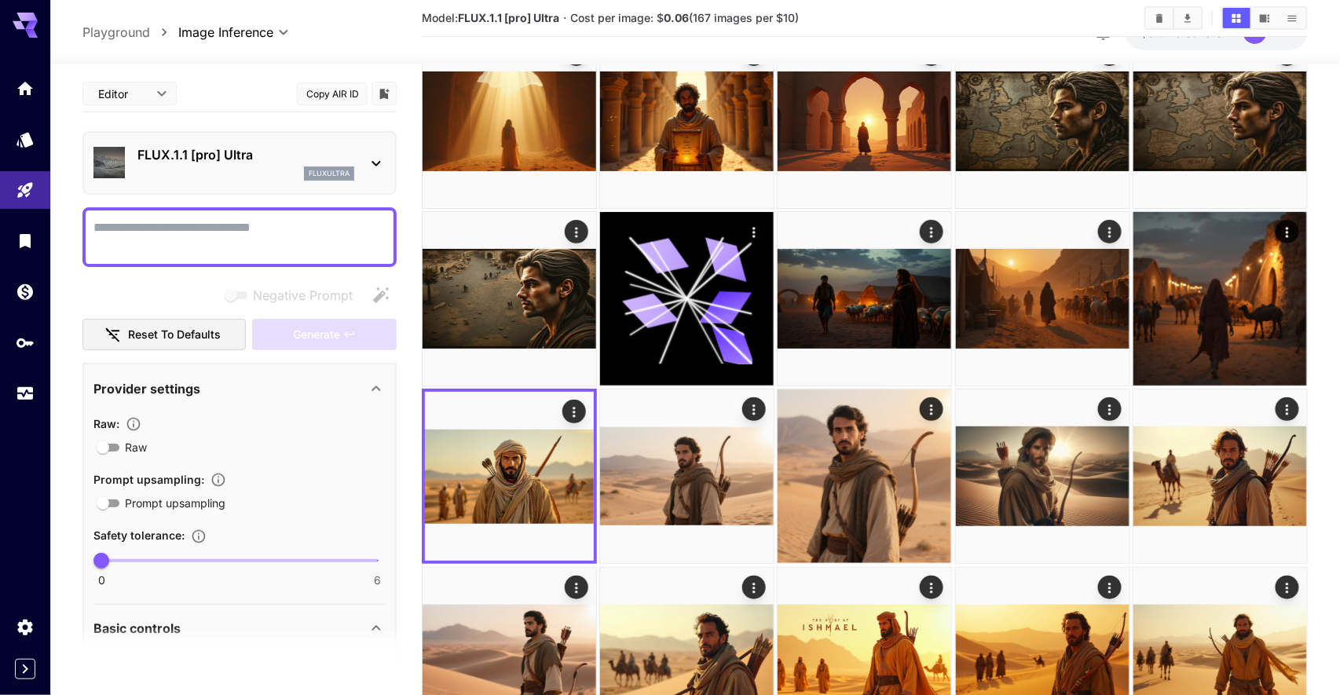
click at [836, 25] on section "Model: FLUX.1.1 [pro] Ultra · Cost per image: $ 0.06 (167 images per $10)" at bounding box center [777, 18] width 710 height 19
click at [839, 23] on section "Model: FLUX.1.1 [pro] Ultra · Cost per image: $ 0.06 (167 images per $10)" at bounding box center [777, 18] width 710 height 19
drag, startPoint x: 734, startPoint y: 17, endPoint x: 678, endPoint y: 13, distance: 56.7
click at [730, 17] on span "Cost per image: $ 0.06 (167 images per $10)" at bounding box center [685, 17] width 229 height 13
drag, startPoint x: 667, startPoint y: 13, endPoint x: 694, endPoint y: 16, distance: 27.6
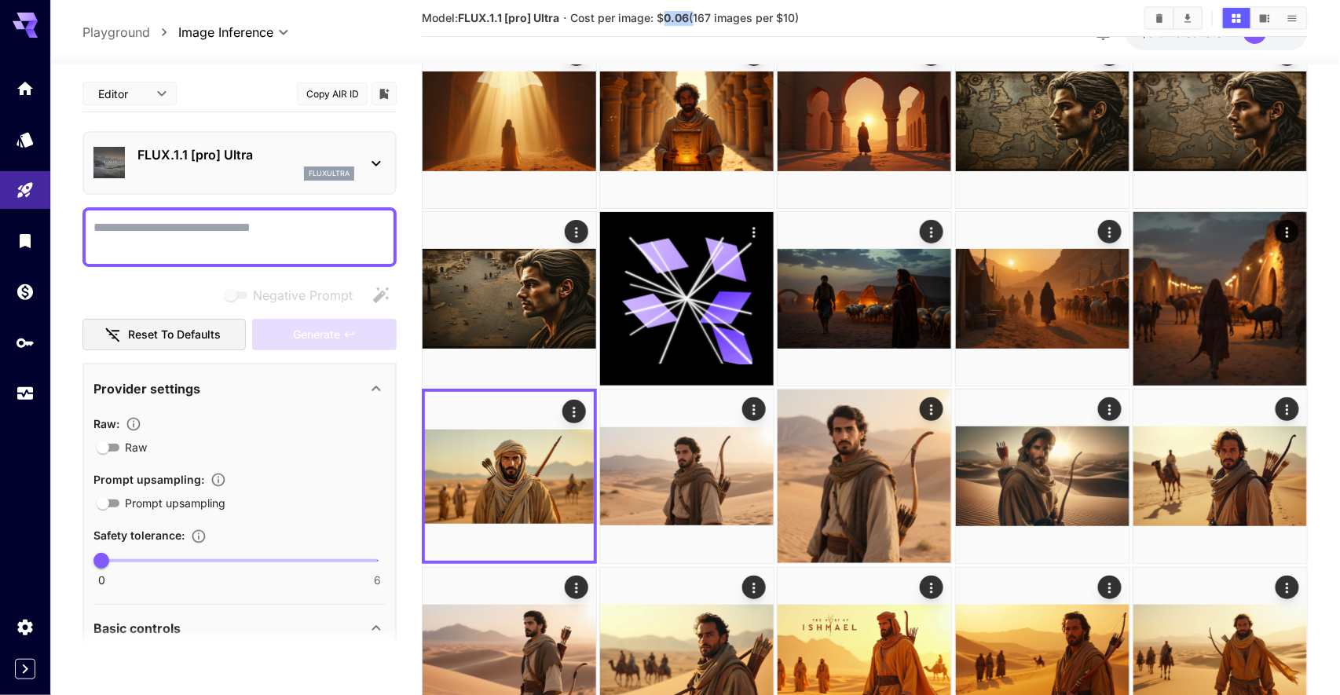
click at [694, 16] on span "Cost per image: $ 0.06 (167 images per $10)" at bounding box center [685, 17] width 229 height 13
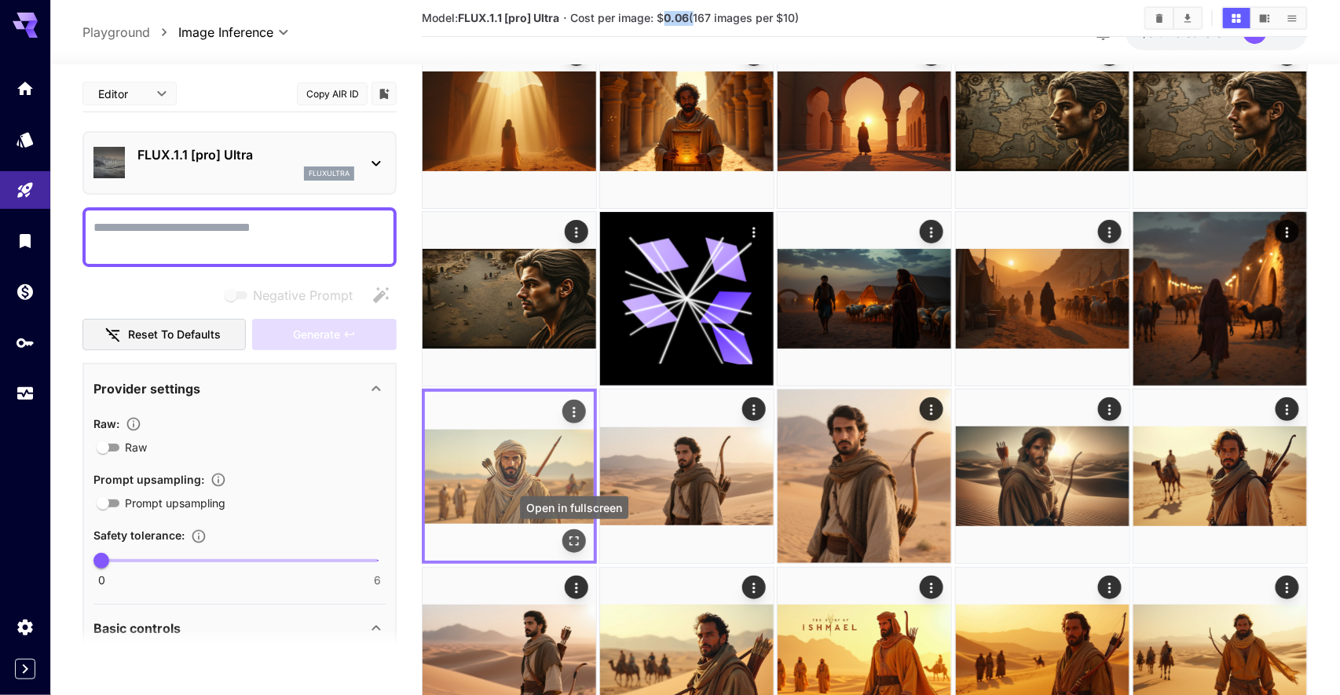
click at [573, 542] on icon "Open in fullscreen" at bounding box center [574, 541] width 16 height 16
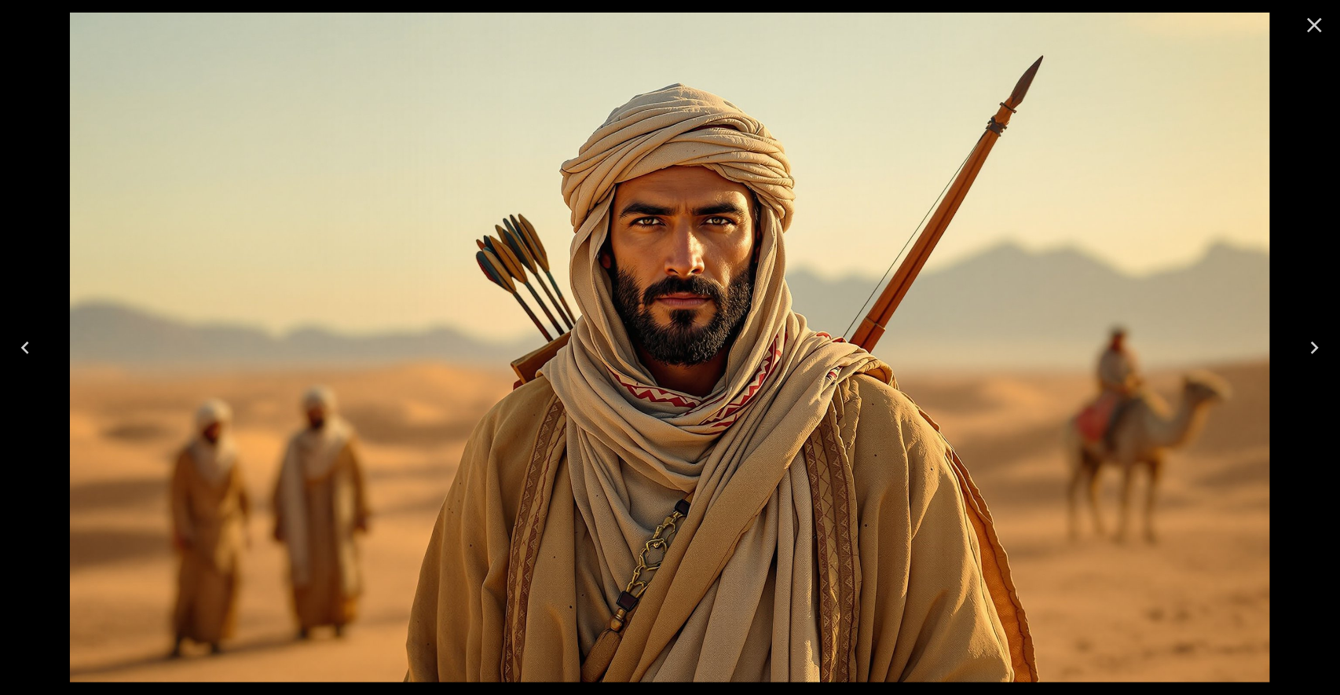
click at [673, 241] on img at bounding box center [670, 348] width 1200 height 670
drag, startPoint x: 507, startPoint y: 97, endPoint x: 716, endPoint y: 328, distance: 312.5
click at [716, 328] on img at bounding box center [670, 348] width 1200 height 670
click at [1315, 26] on icon "Close" at bounding box center [1315, 25] width 15 height 15
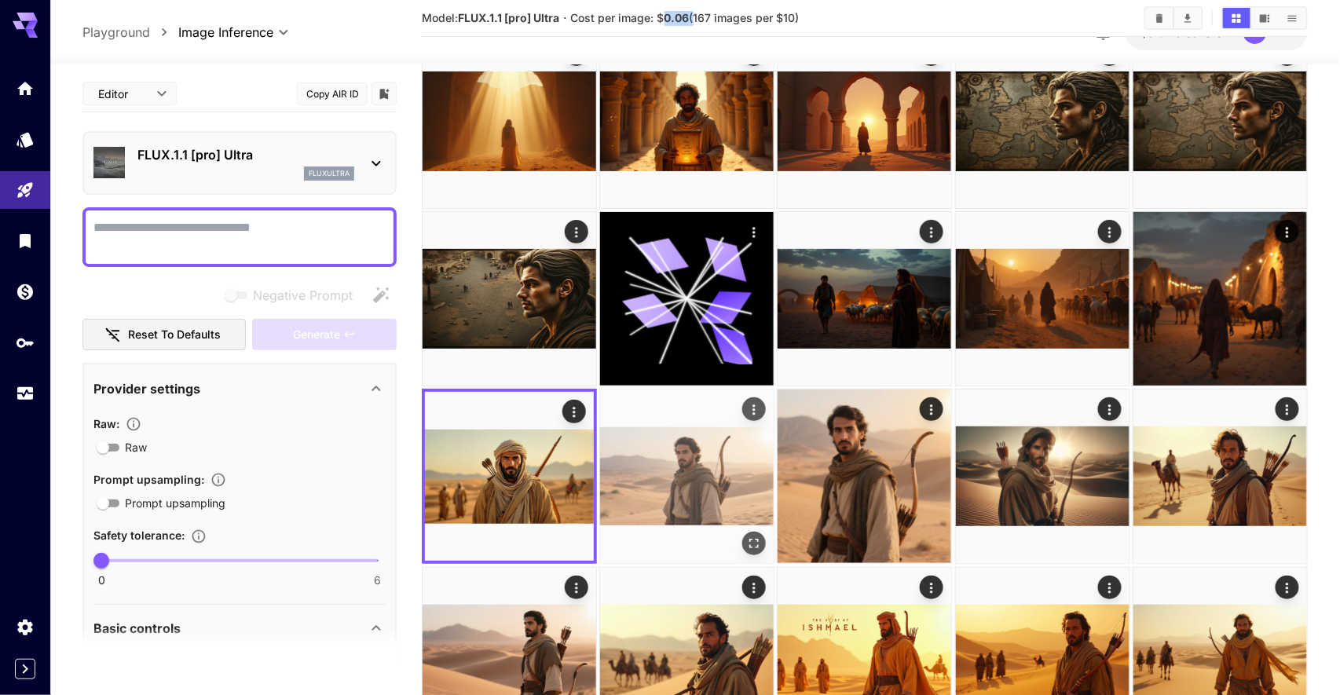
click at [702, 465] on img at bounding box center [687, 477] width 174 height 174
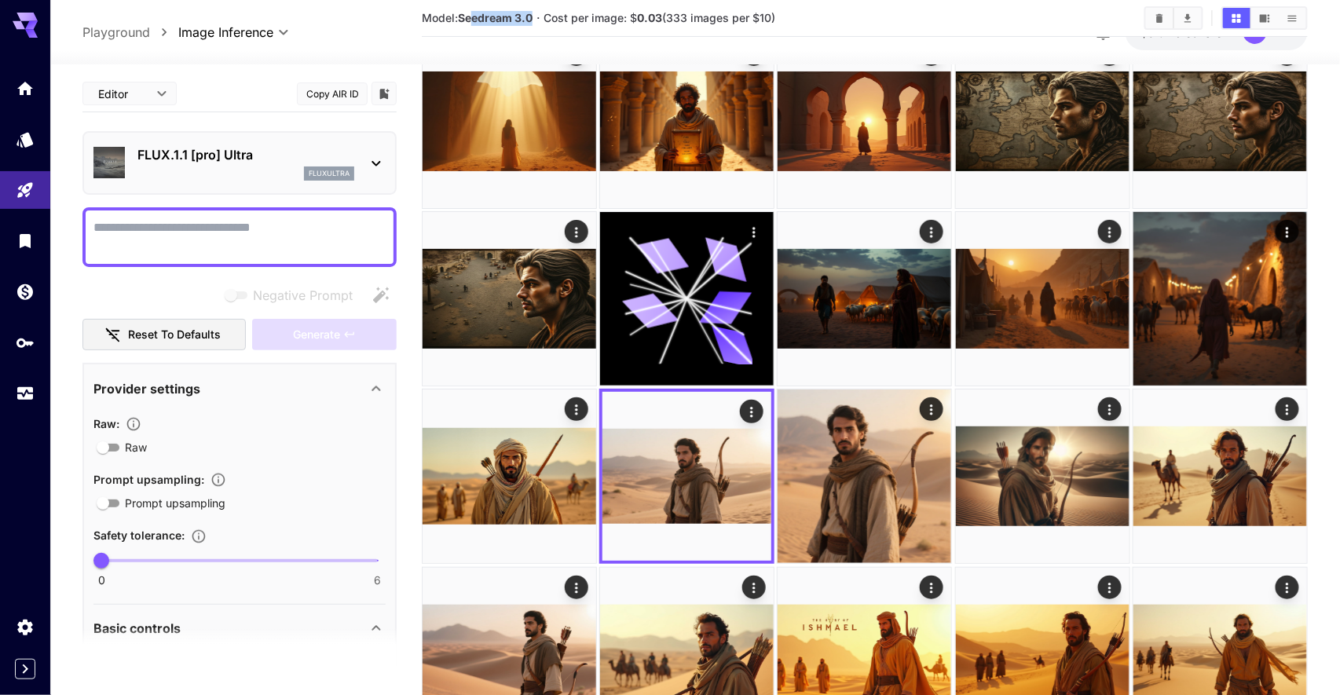
drag, startPoint x: 503, startPoint y: 23, endPoint x: 536, endPoint y: 23, distance: 33.0
click at [536, 23] on section "Model: Seedream 3.0 · Cost per image: $ 0.03 (333 images per $10)" at bounding box center [777, 18] width 710 height 19
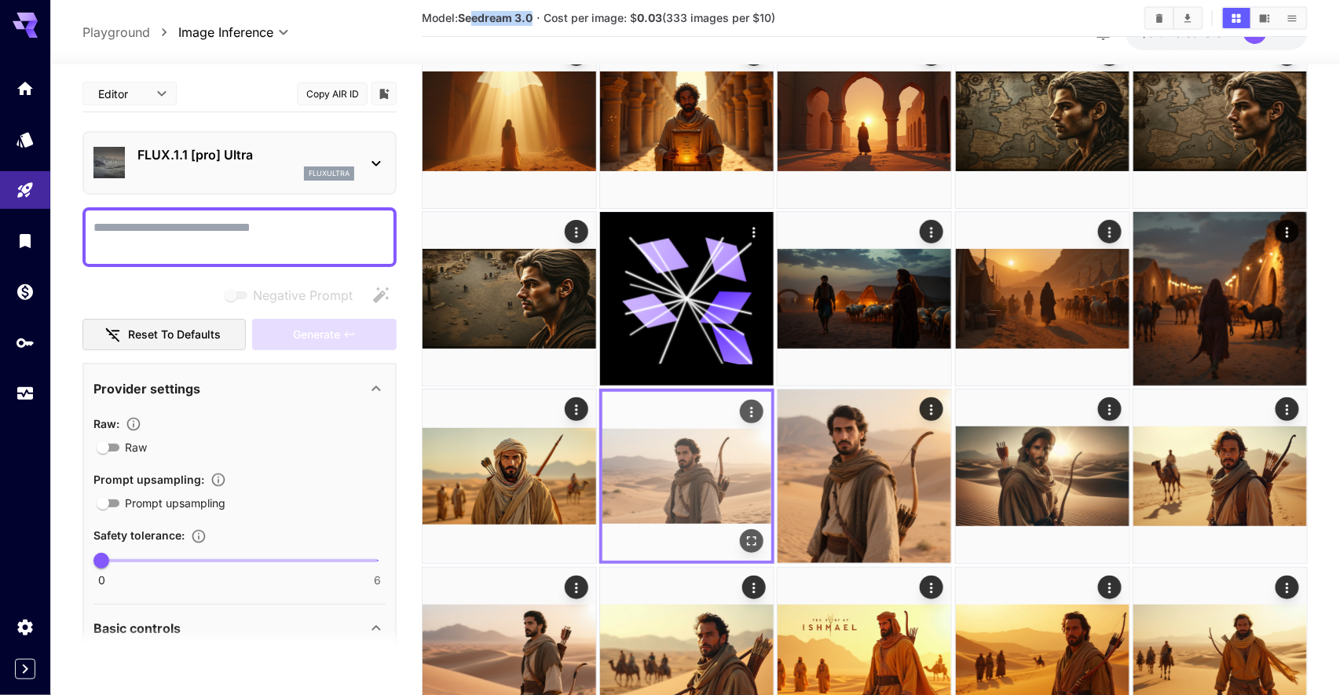
click at [750, 538] on icon "Open in fullscreen" at bounding box center [752, 541] width 16 height 16
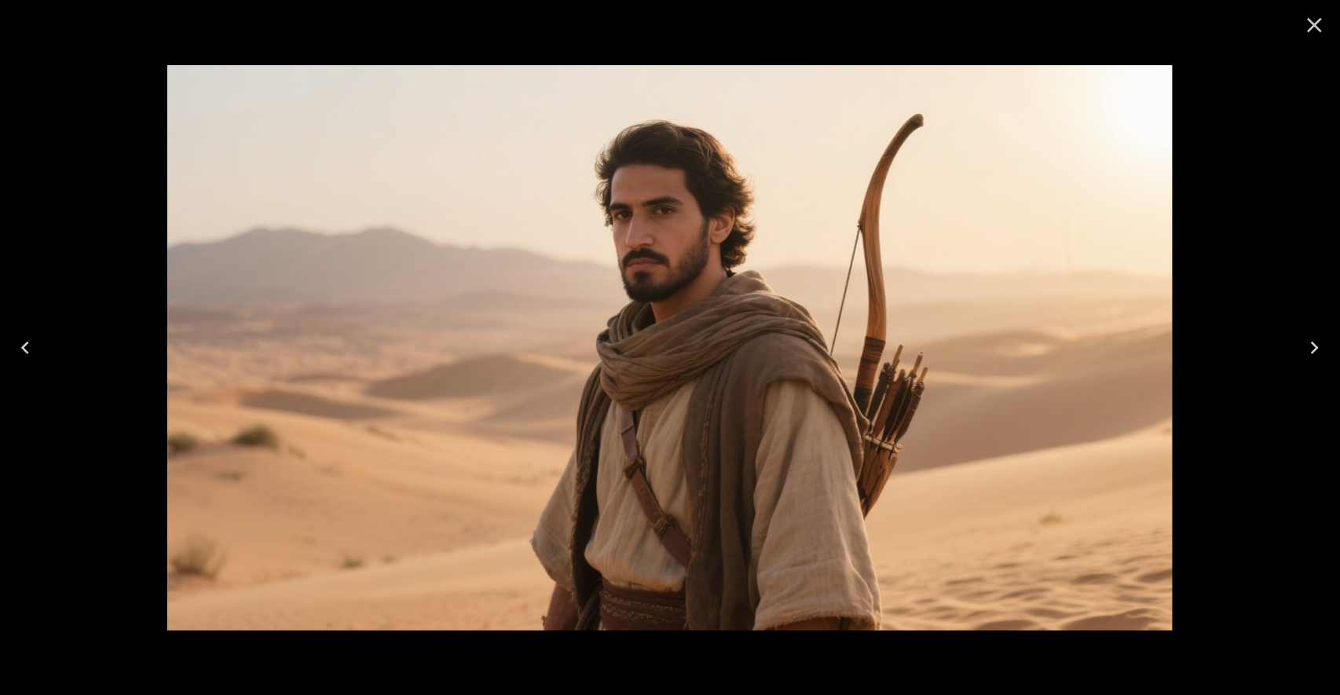
click at [1312, 25] on icon "Close" at bounding box center [1314, 25] width 25 height 25
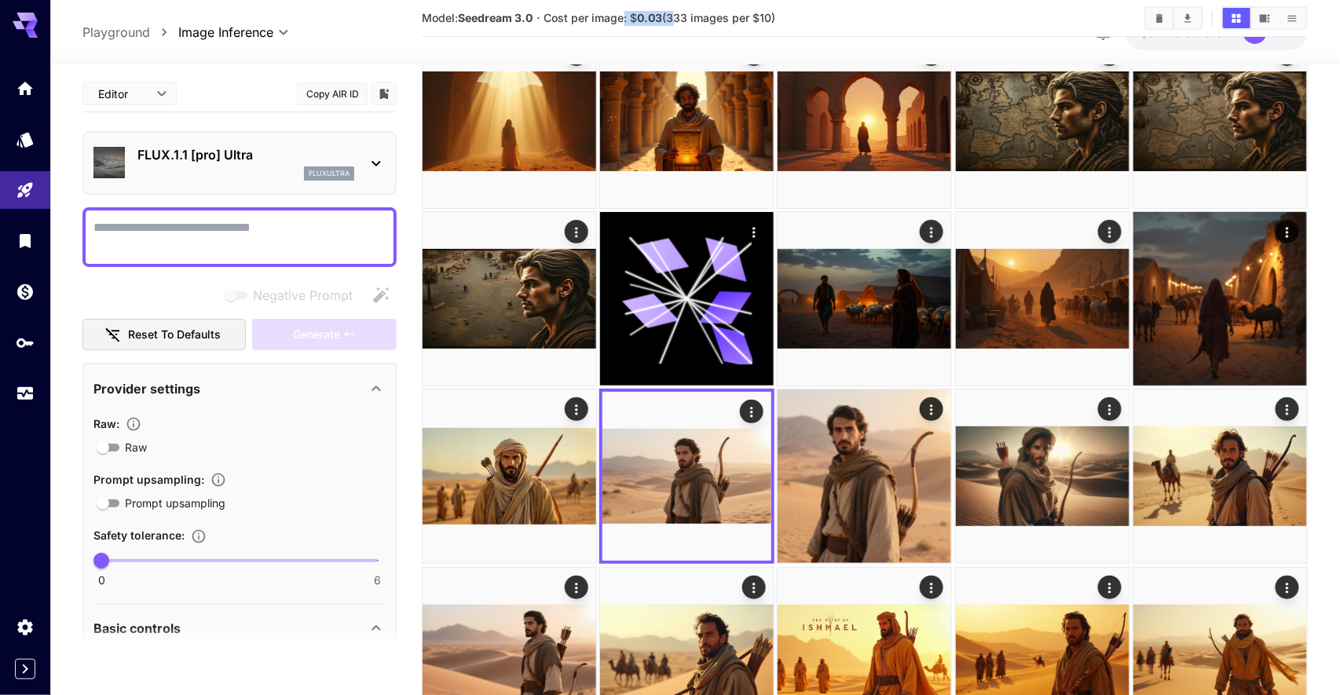
drag, startPoint x: 625, startPoint y: 19, endPoint x: 671, endPoint y: 19, distance: 45.6
click at [671, 19] on span "Cost per image: $ 0.03 (333 images per $10)" at bounding box center [660, 17] width 232 height 13
click at [823, 45] on div "**********" at bounding box center [694, 32] width 1225 height 36
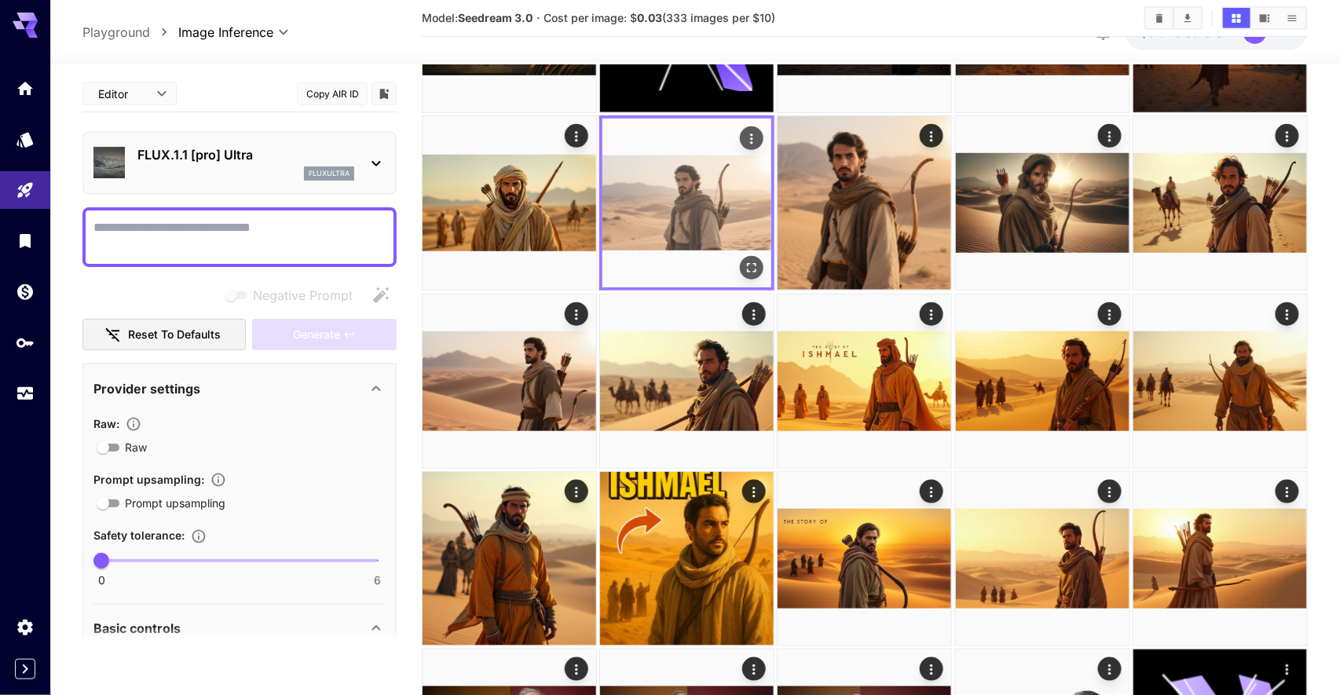
scroll to position [435, 0]
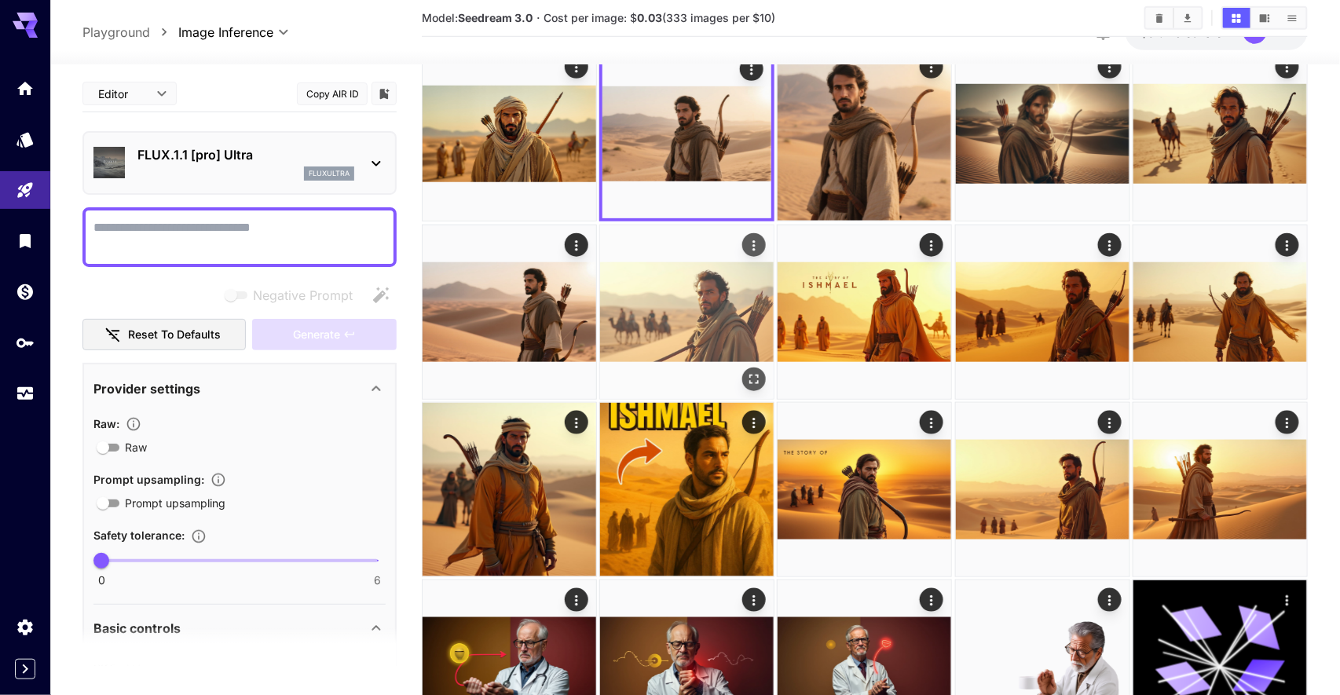
click at [676, 314] on img at bounding box center [687, 312] width 174 height 174
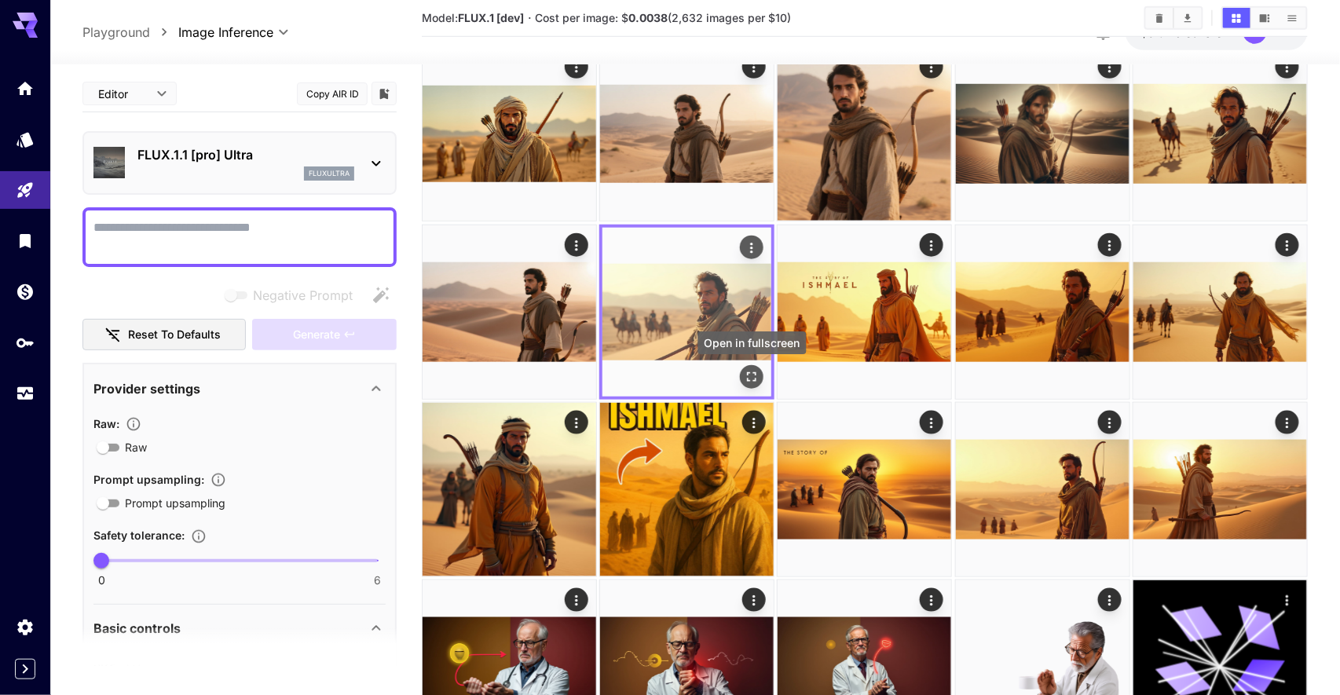
click at [758, 379] on icon "Open in fullscreen" at bounding box center [752, 377] width 16 height 16
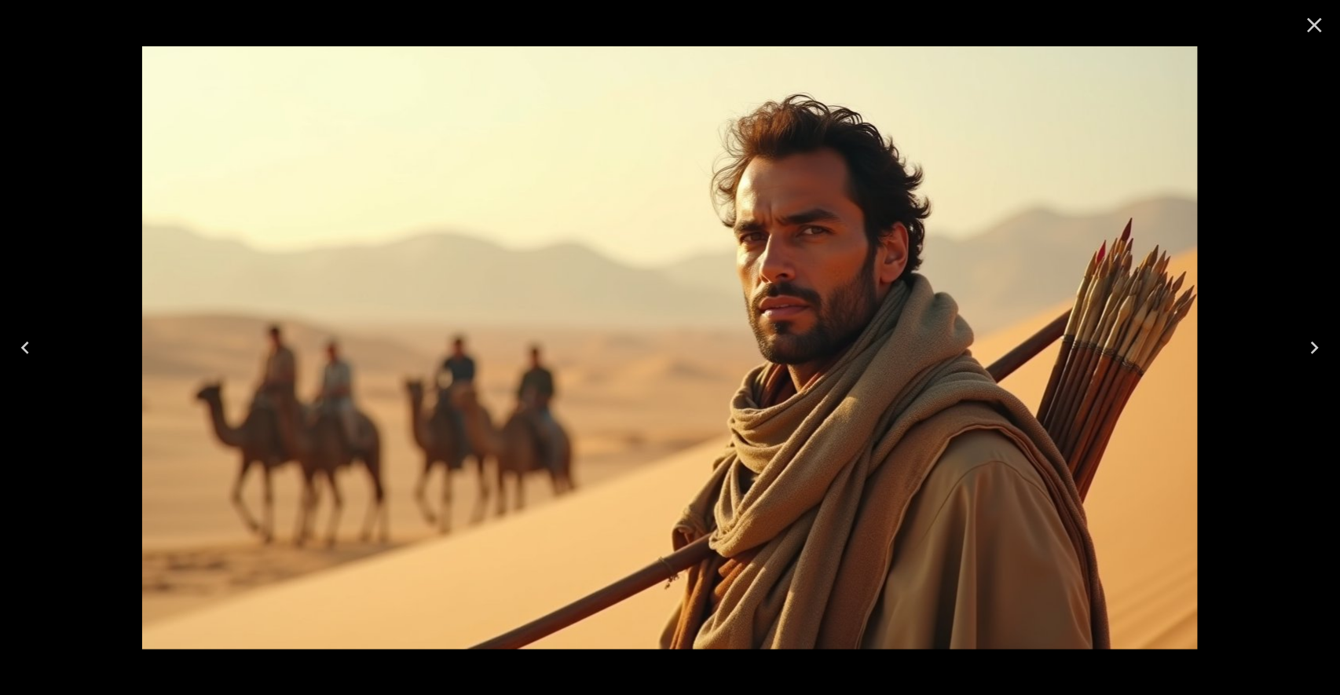
click at [1309, 28] on icon "Close" at bounding box center [1314, 25] width 25 height 25
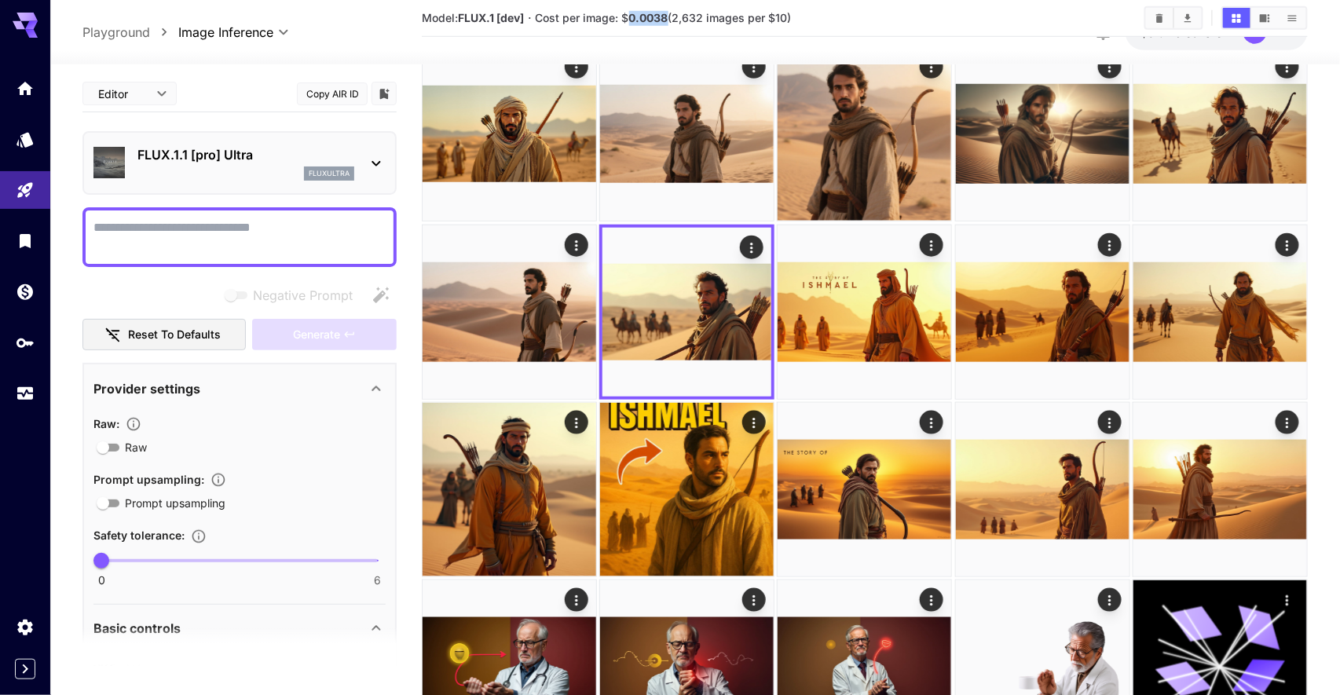
drag, startPoint x: 653, startPoint y: 13, endPoint x: 672, endPoint y: 13, distance: 18.1
click at [672, 13] on span "Cost per image: $ 0.0038 (2,632 images per $10)" at bounding box center [664, 17] width 256 height 13
click at [672, 24] on h5 "Cost per image: $ 0.0038 (2,632 images per $10)" at bounding box center [664, 18] width 256 height 15
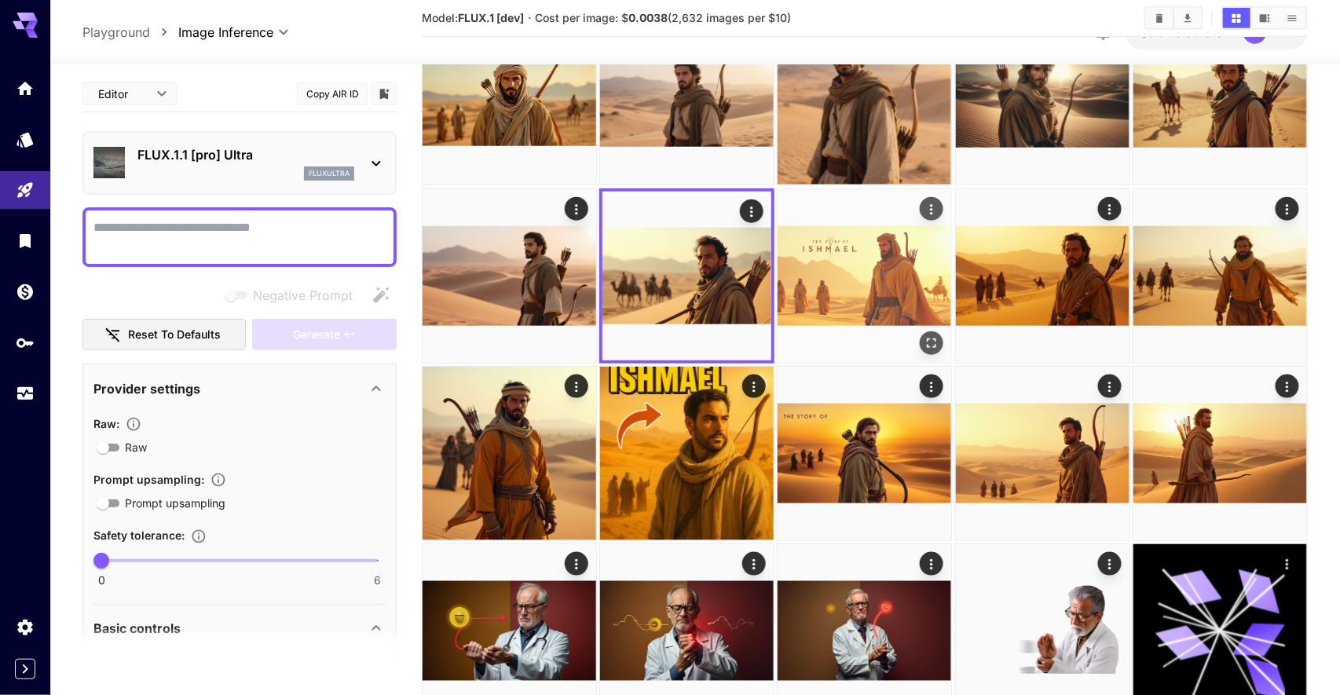
scroll to position [0, 0]
